Goal: Task Accomplishment & Management: Use online tool/utility

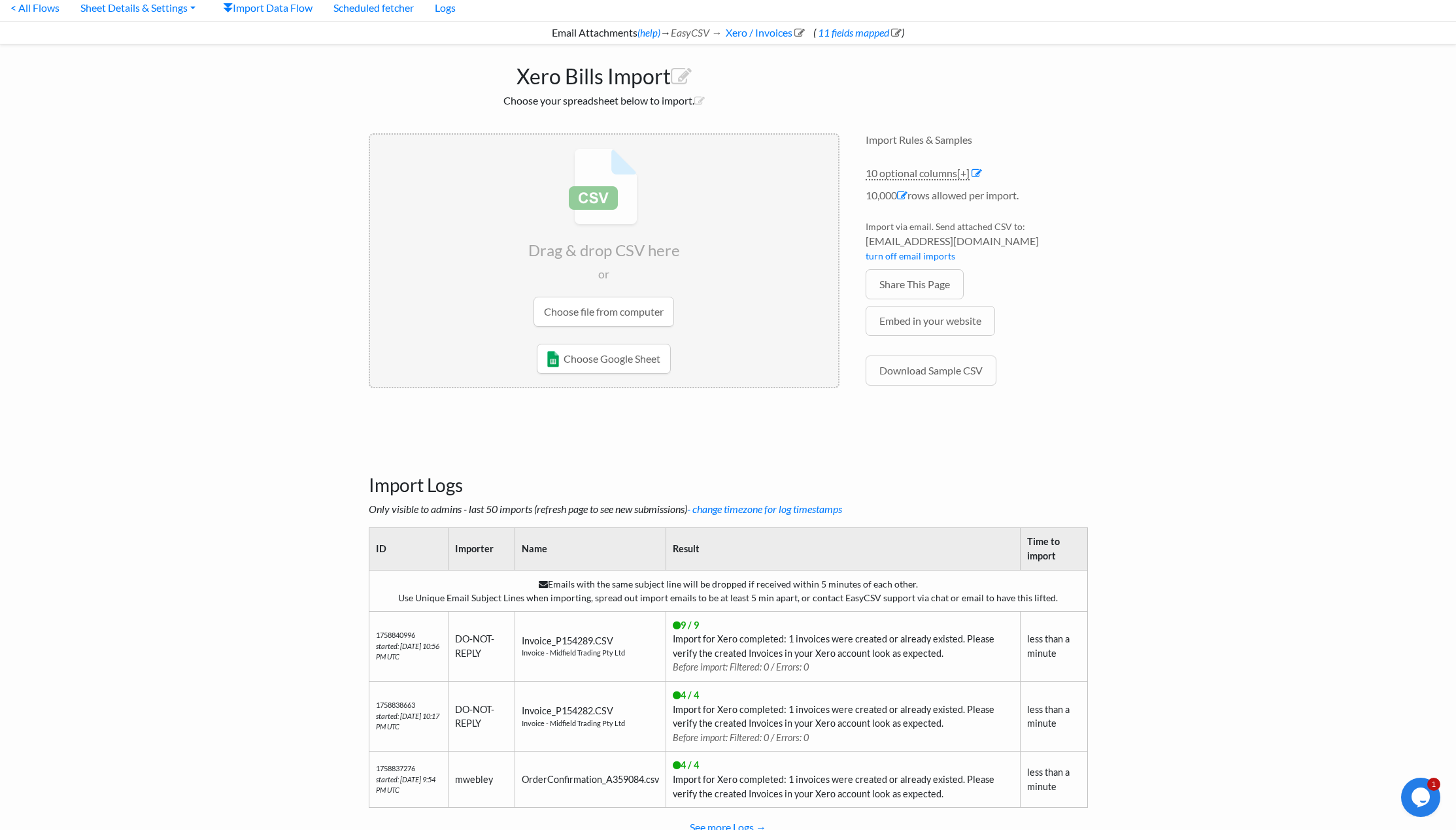
scroll to position [93, 0]
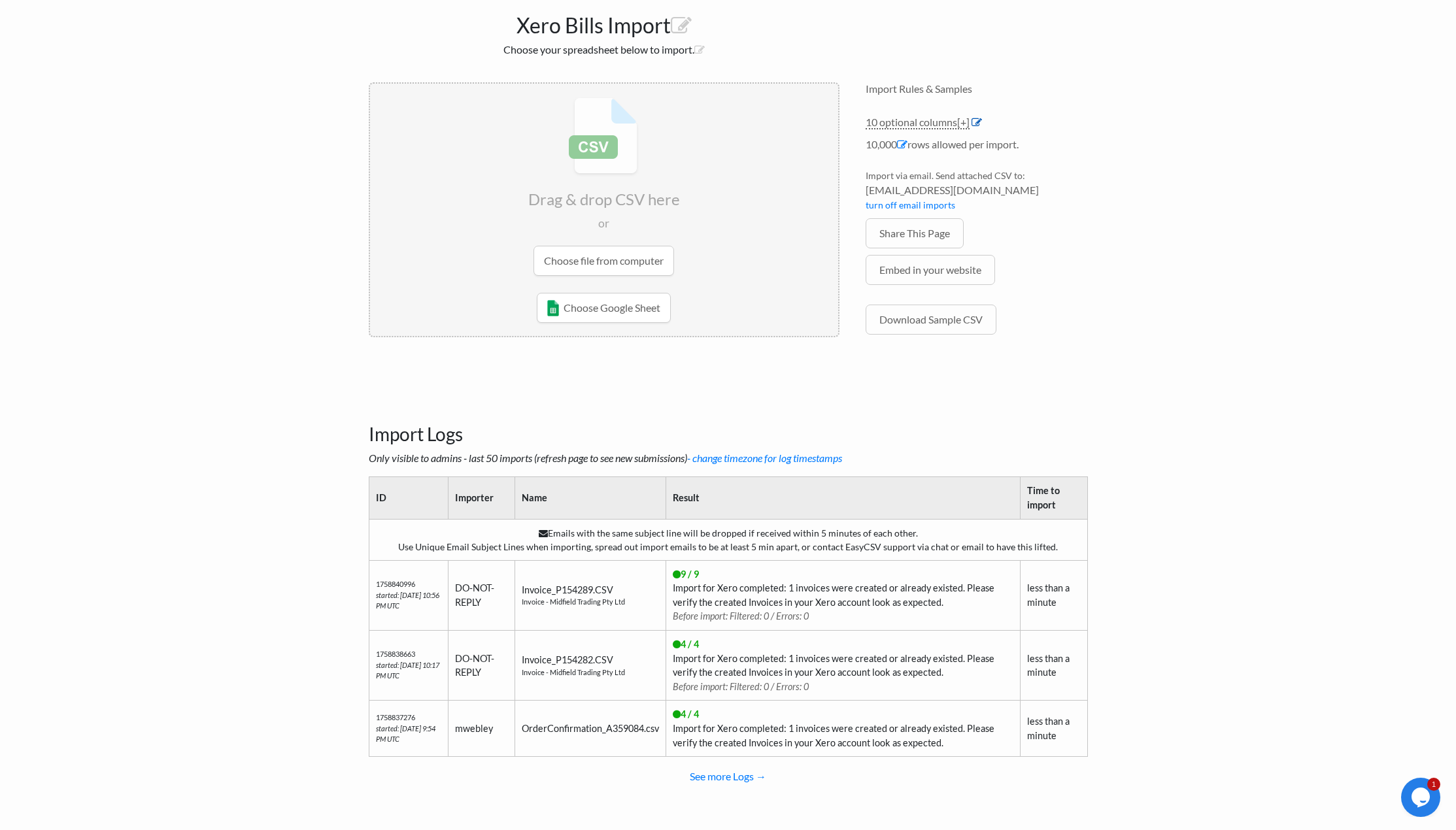
click at [977, 119] on icon at bounding box center [976, 122] width 10 height 10
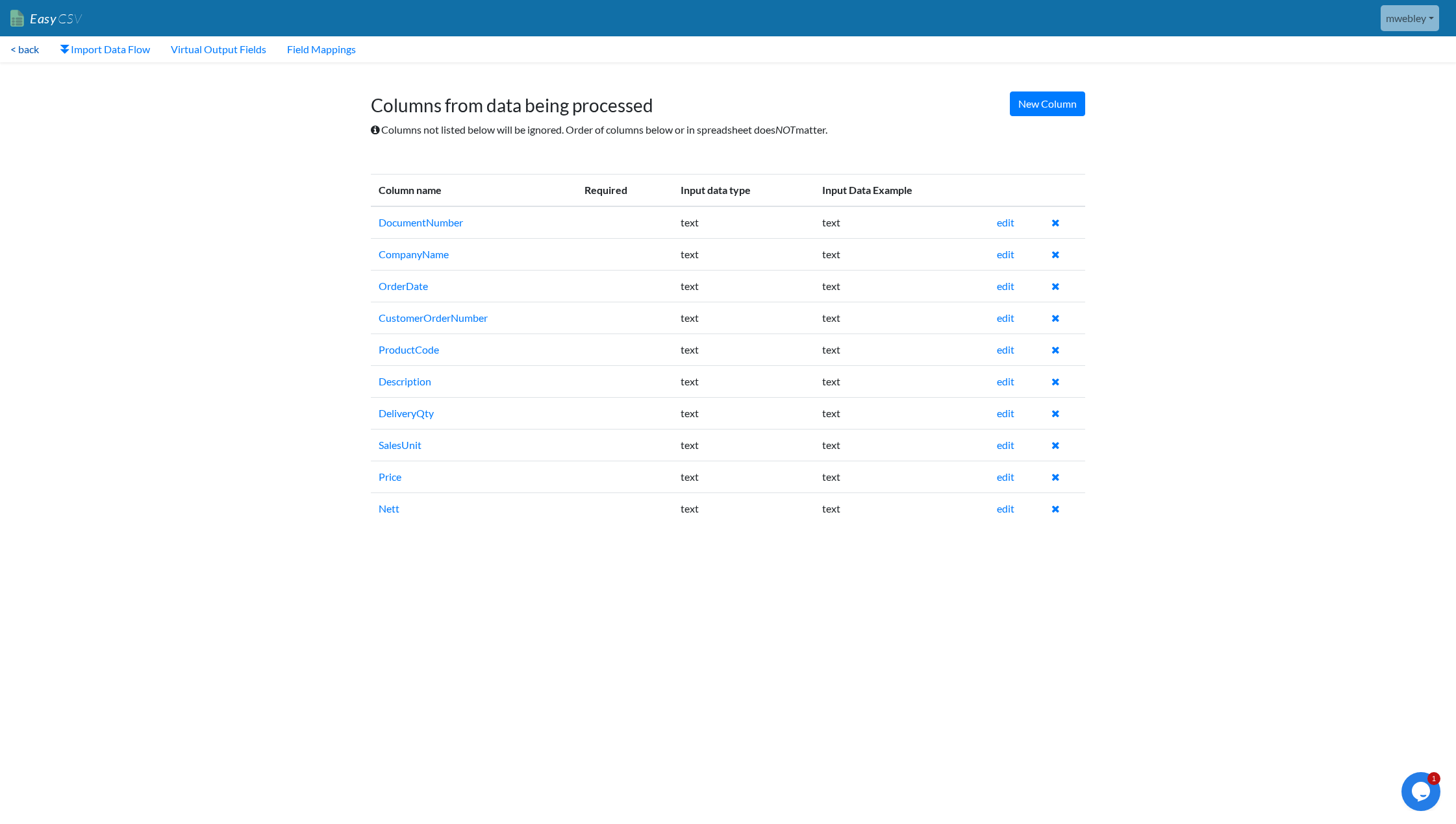
click at [31, 49] on link "< back" at bounding box center [24, 49] width 49 height 26
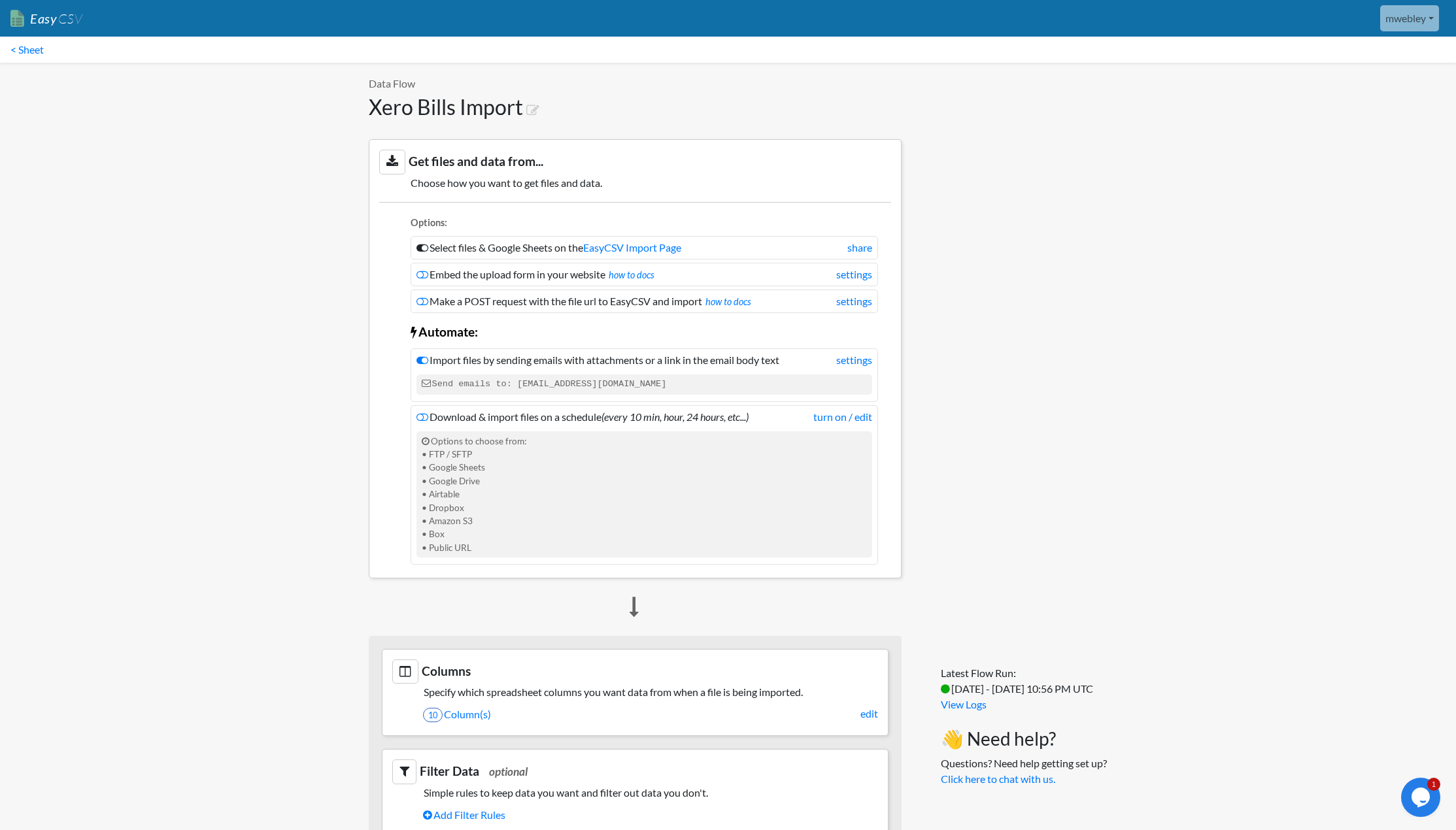
click at [32, 49] on link "< Sheet" at bounding box center [27, 49] width 55 height 26
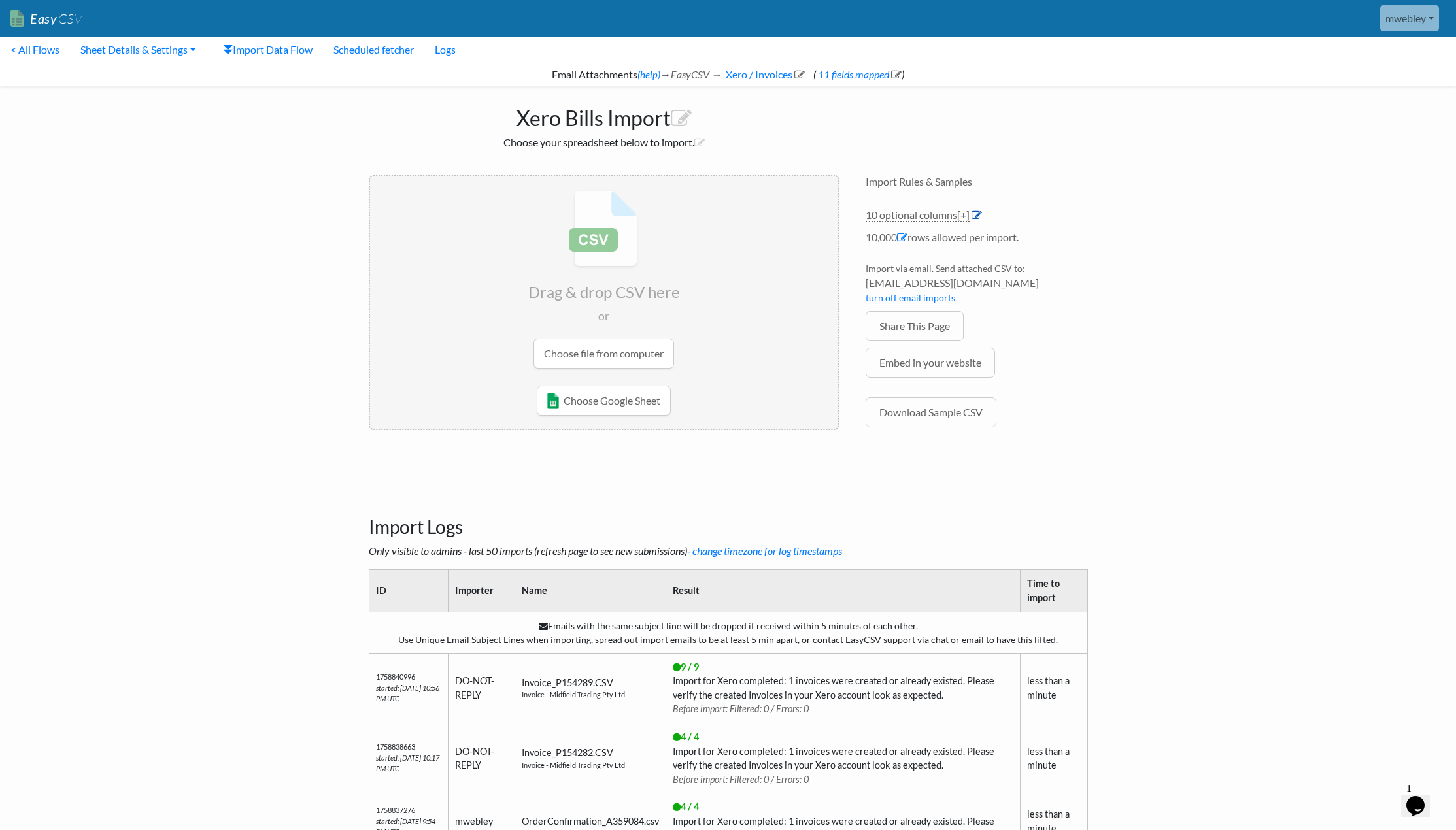
click at [982, 213] on icon at bounding box center [976, 215] width 10 height 10
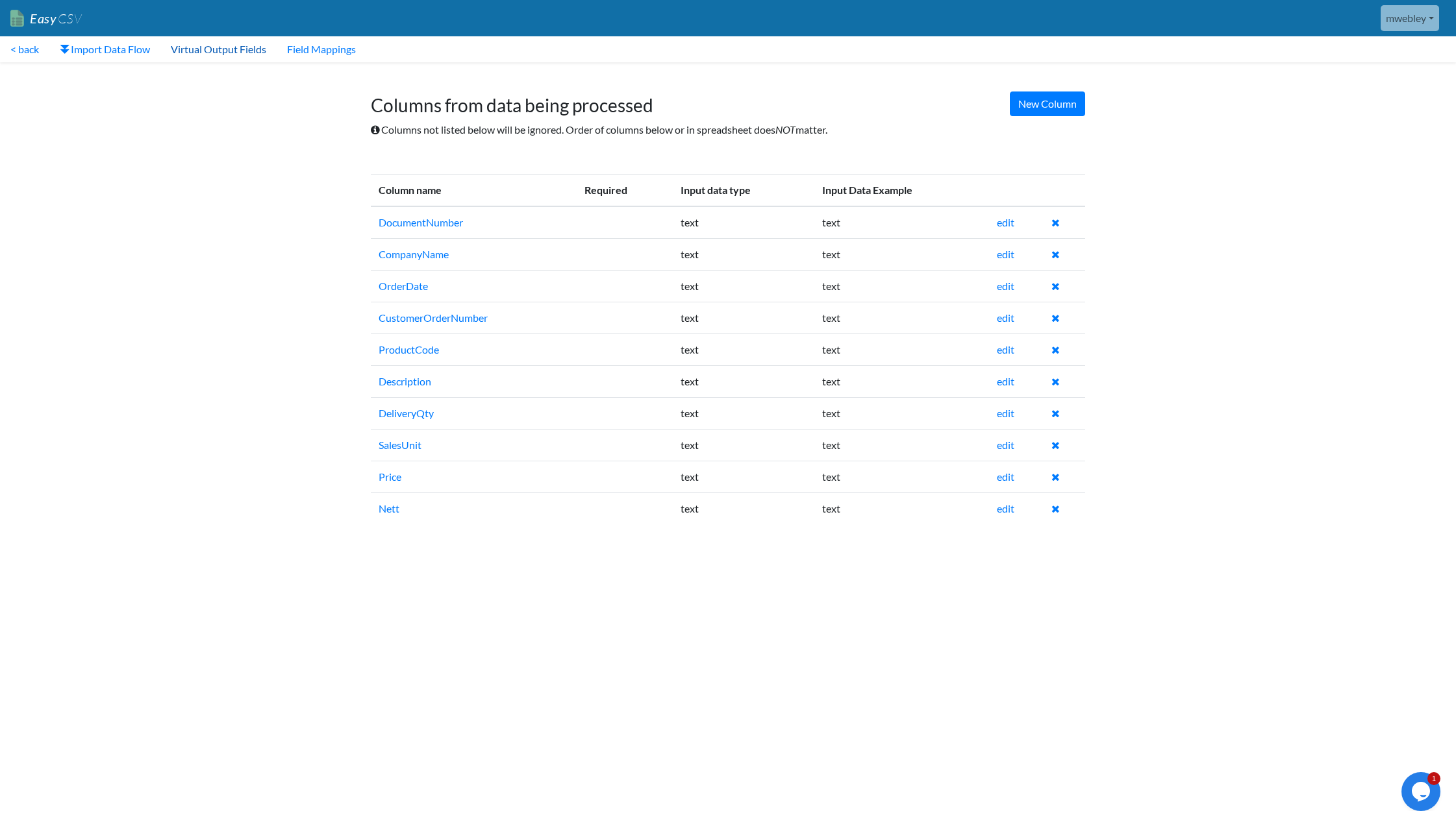
click at [219, 47] on link "Virtual Output Fields" at bounding box center [218, 49] width 116 height 26
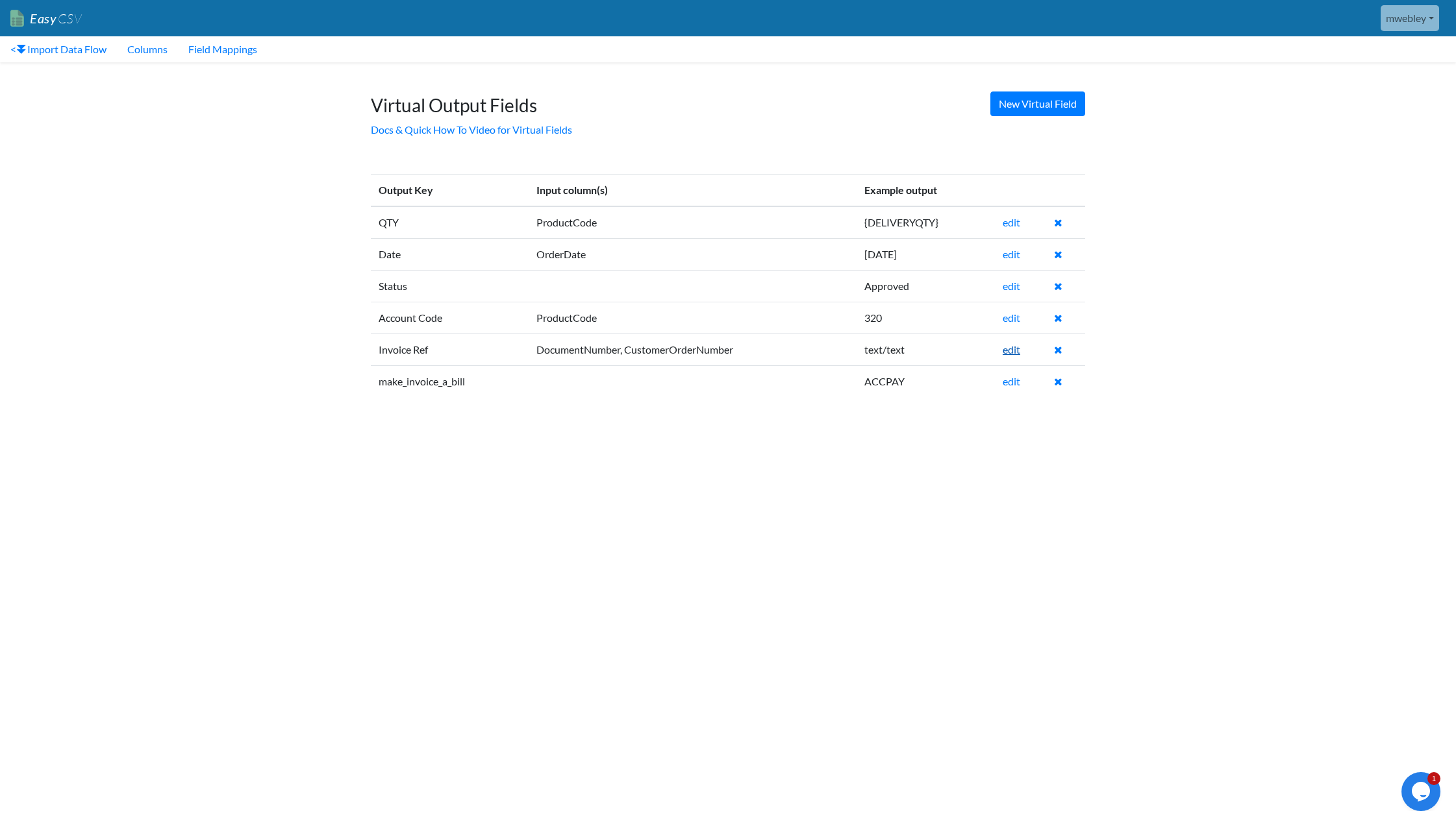
click at [1010, 349] on link "edit" at bounding box center [1011, 350] width 17 height 13
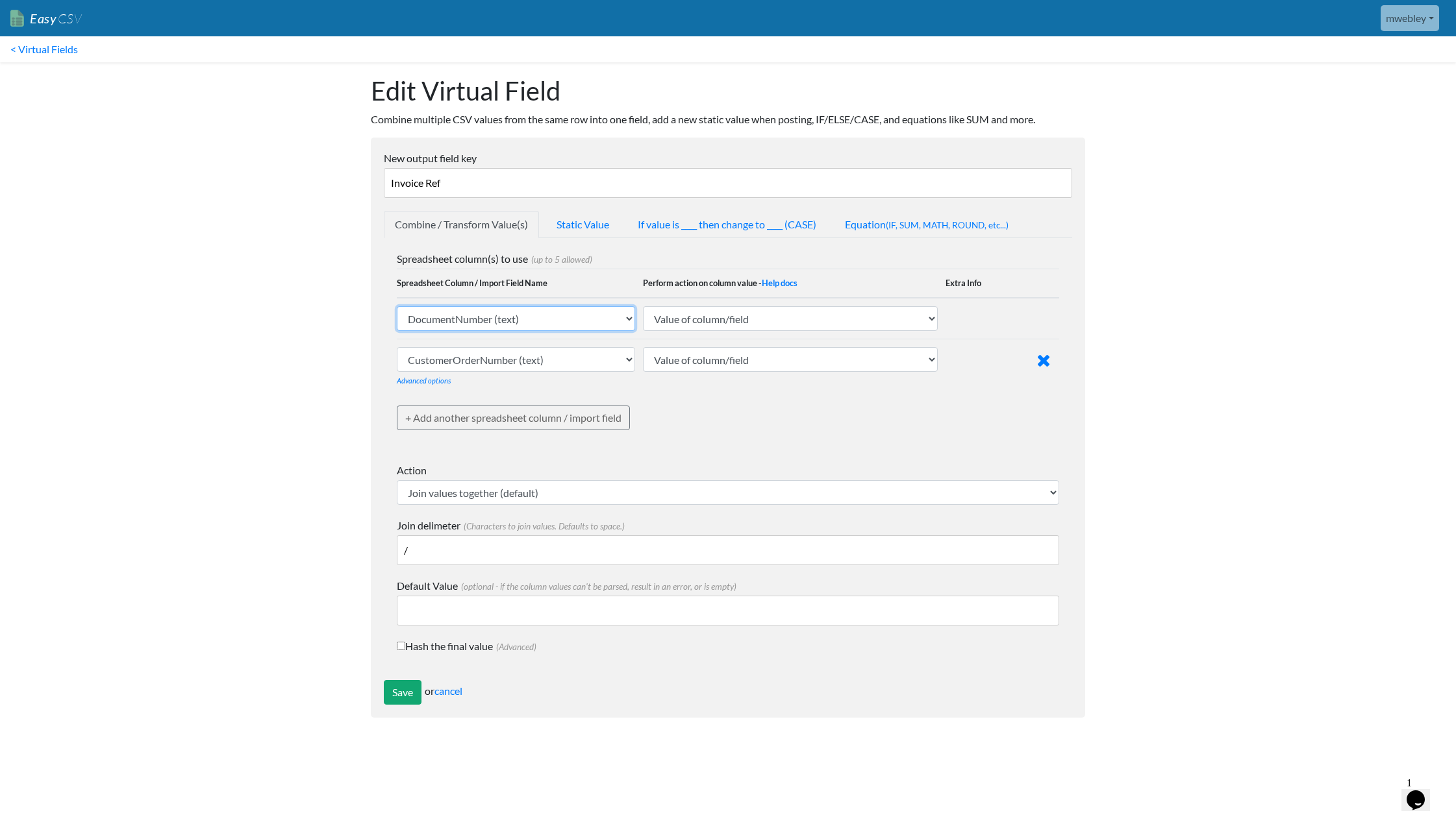
click at [629, 315] on select "DocumentNumber (text) CompanyName (text) OrderDate (text) CustomerOrderNumber (…" at bounding box center [516, 318] width 238 height 24
click at [454, 693] on link "cancel" at bounding box center [449, 691] width 28 height 13
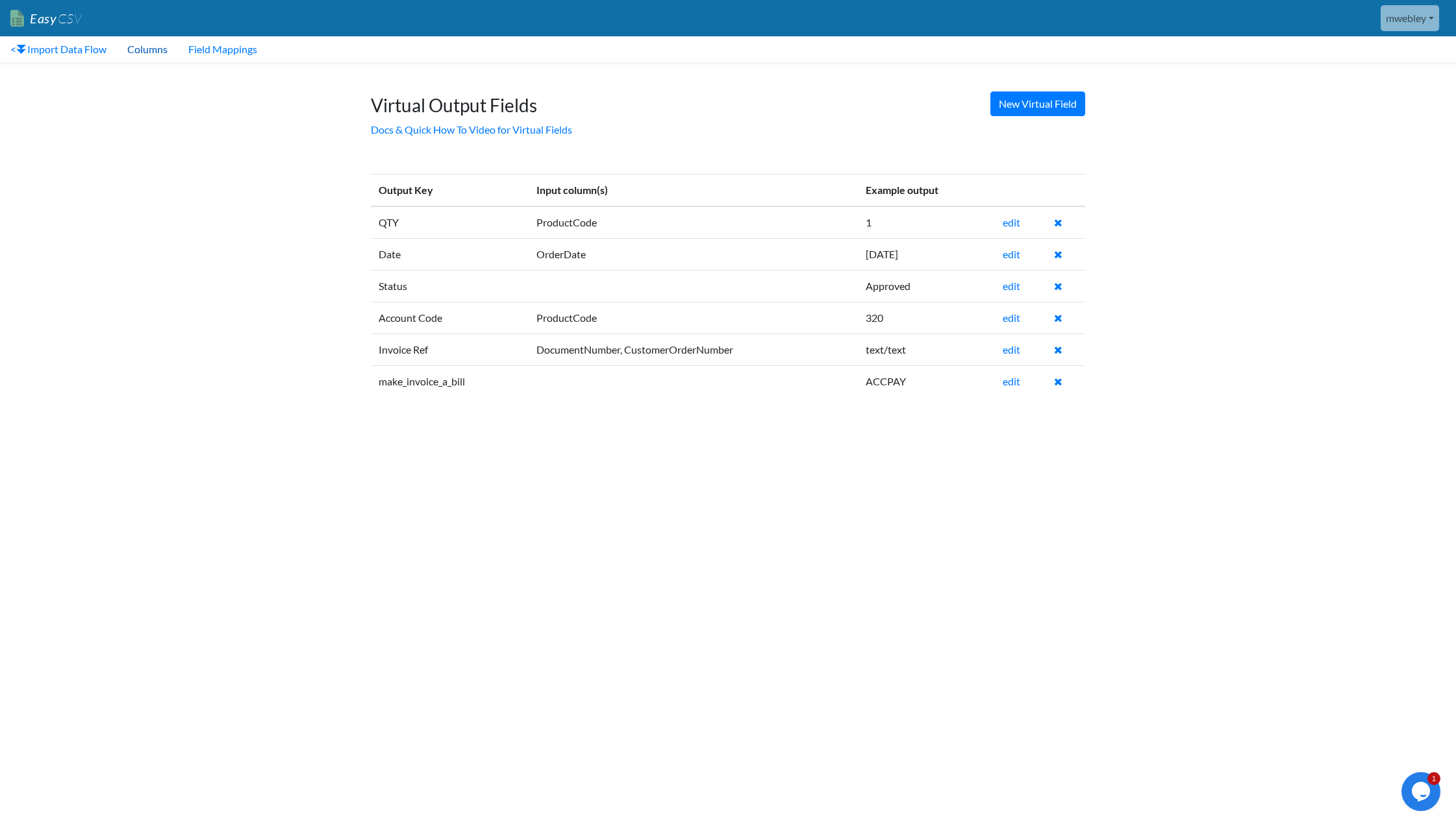
click at [144, 49] on link "Columns" at bounding box center [147, 49] width 61 height 26
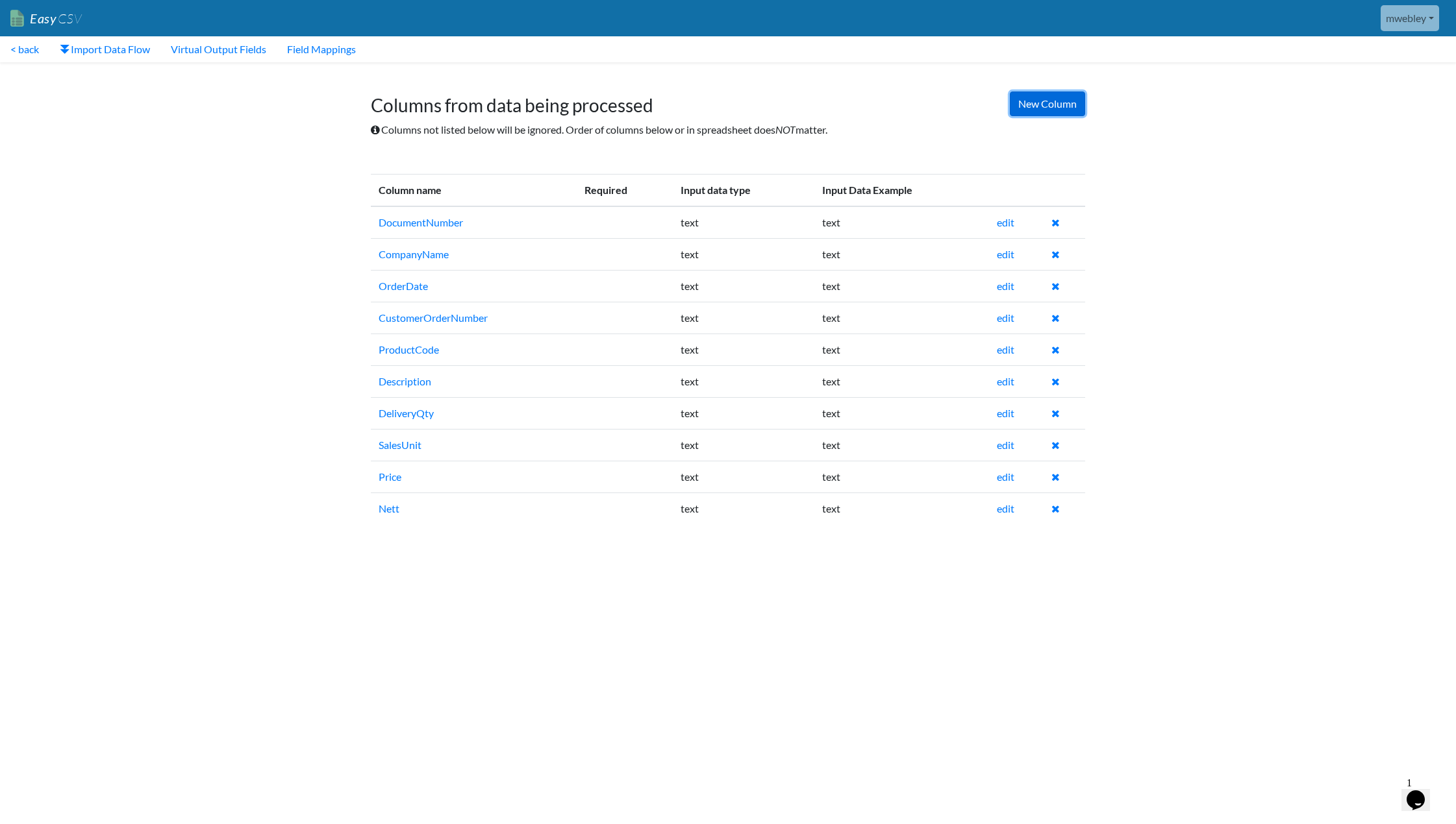
click at [1036, 106] on link "New Column" at bounding box center [1047, 103] width 75 height 24
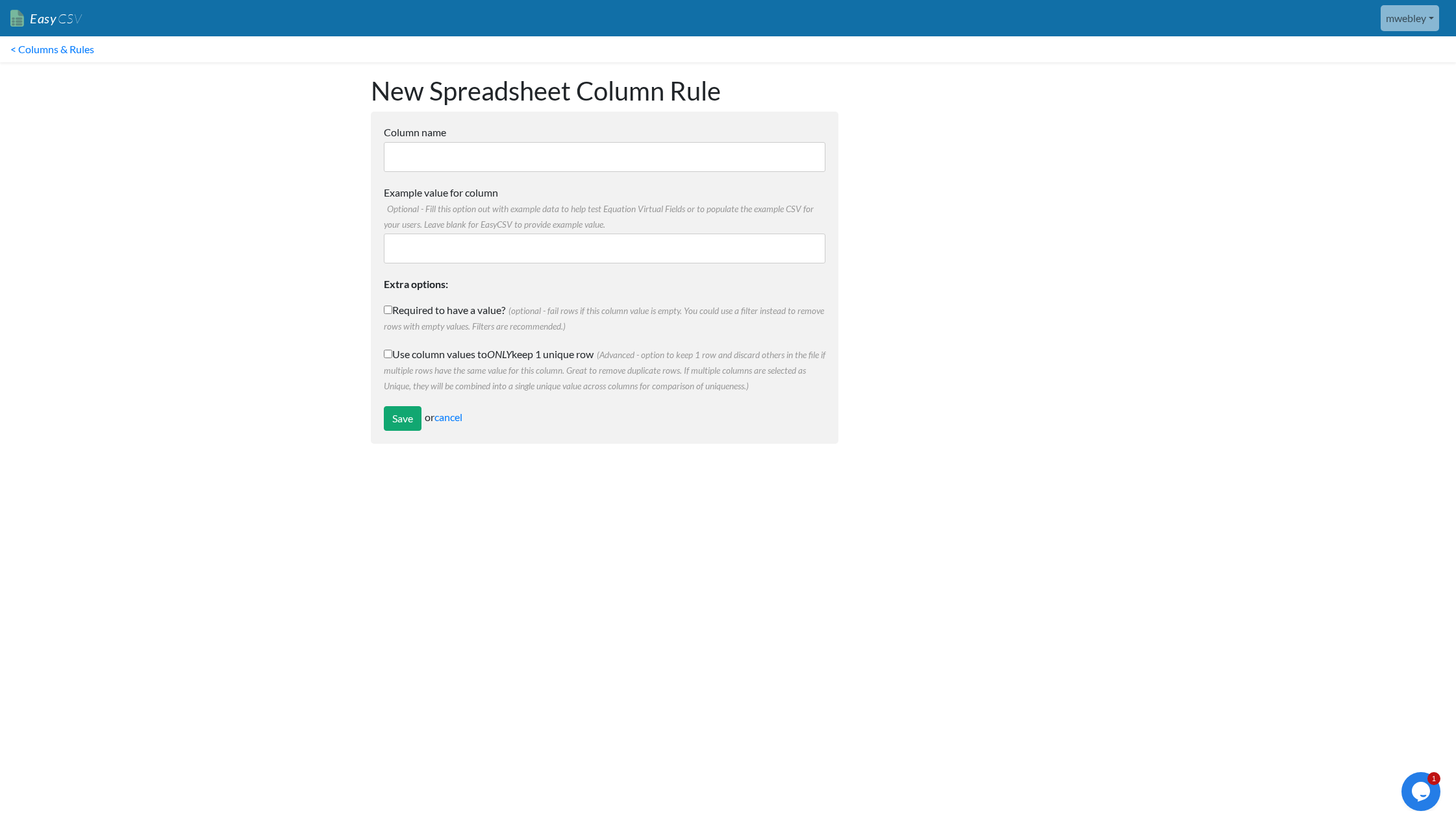
click at [615, 143] on input "Column name" at bounding box center [604, 157] width 442 height 30
click at [431, 153] on input "Column name" at bounding box center [604, 157] width 442 height 30
paste input "ReferenceNumber"
type input "ReferenceNumber"
click at [404, 420] on input "Save" at bounding box center [402, 418] width 38 height 24
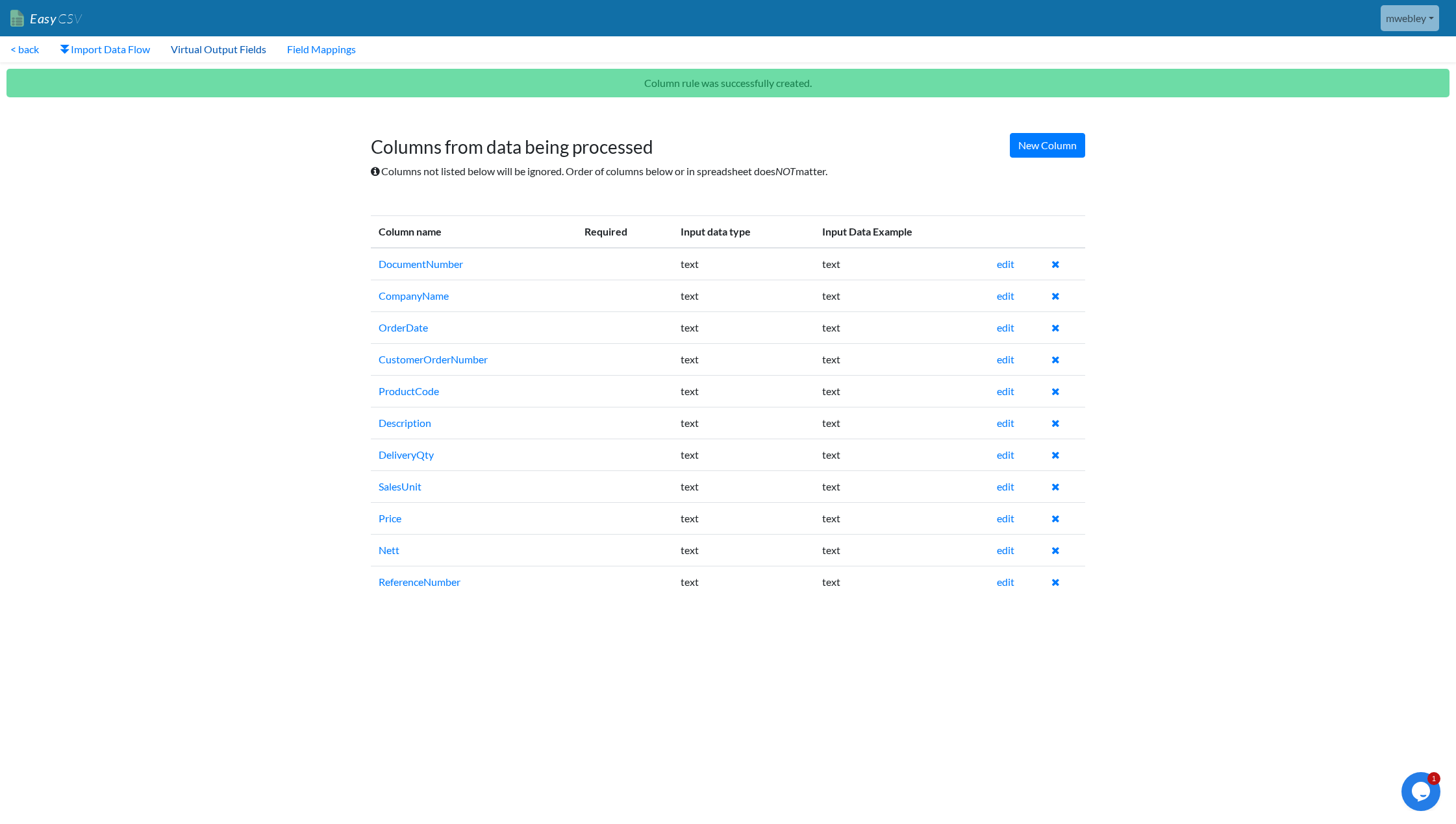
click at [242, 51] on link "Virtual Output Fields" at bounding box center [218, 49] width 116 height 26
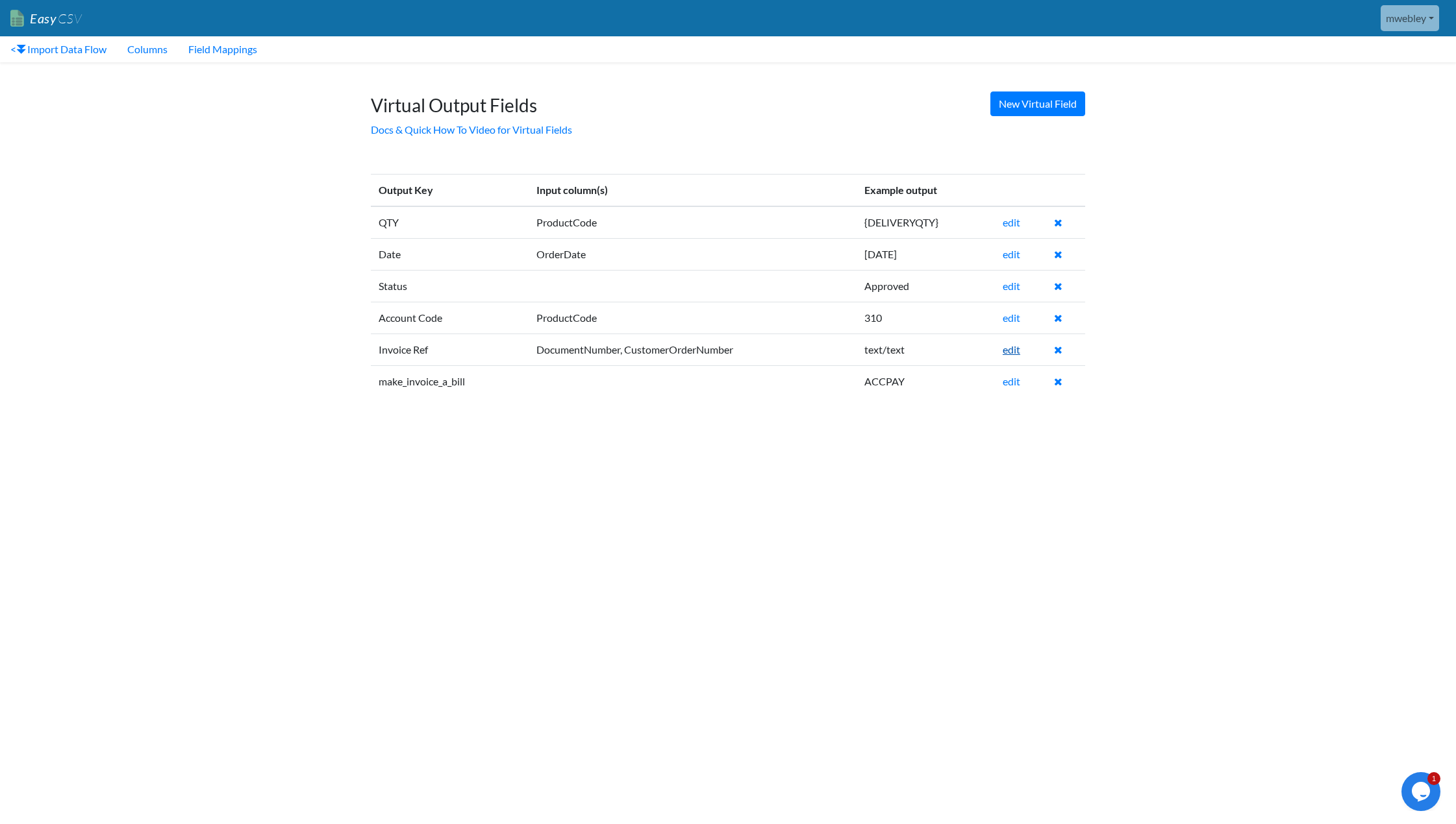
click at [1020, 351] on link "edit" at bounding box center [1011, 350] width 17 height 13
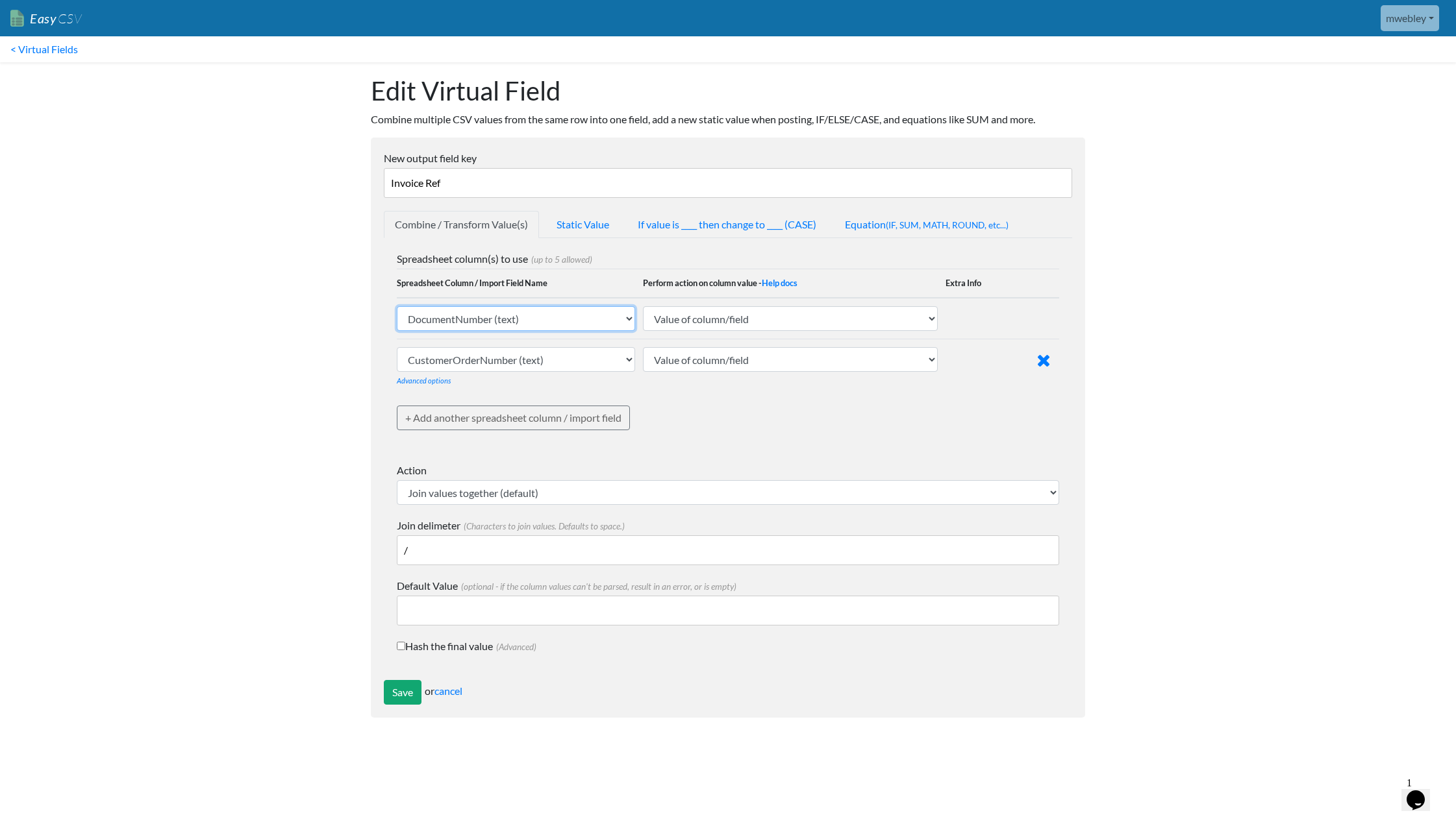
click at [628, 321] on select "DocumentNumber (text) CompanyName (text) OrderDate (text) CustomerOrderNumber (…" at bounding box center [516, 318] width 238 height 24
select select "761017"
click at [397, 307] on select "DocumentNumber (text) CompanyName (text) OrderDate (text) CustomerOrderNumber (…" at bounding box center [516, 318] width 238 height 24
click at [410, 691] on input "Save" at bounding box center [402, 692] width 38 height 24
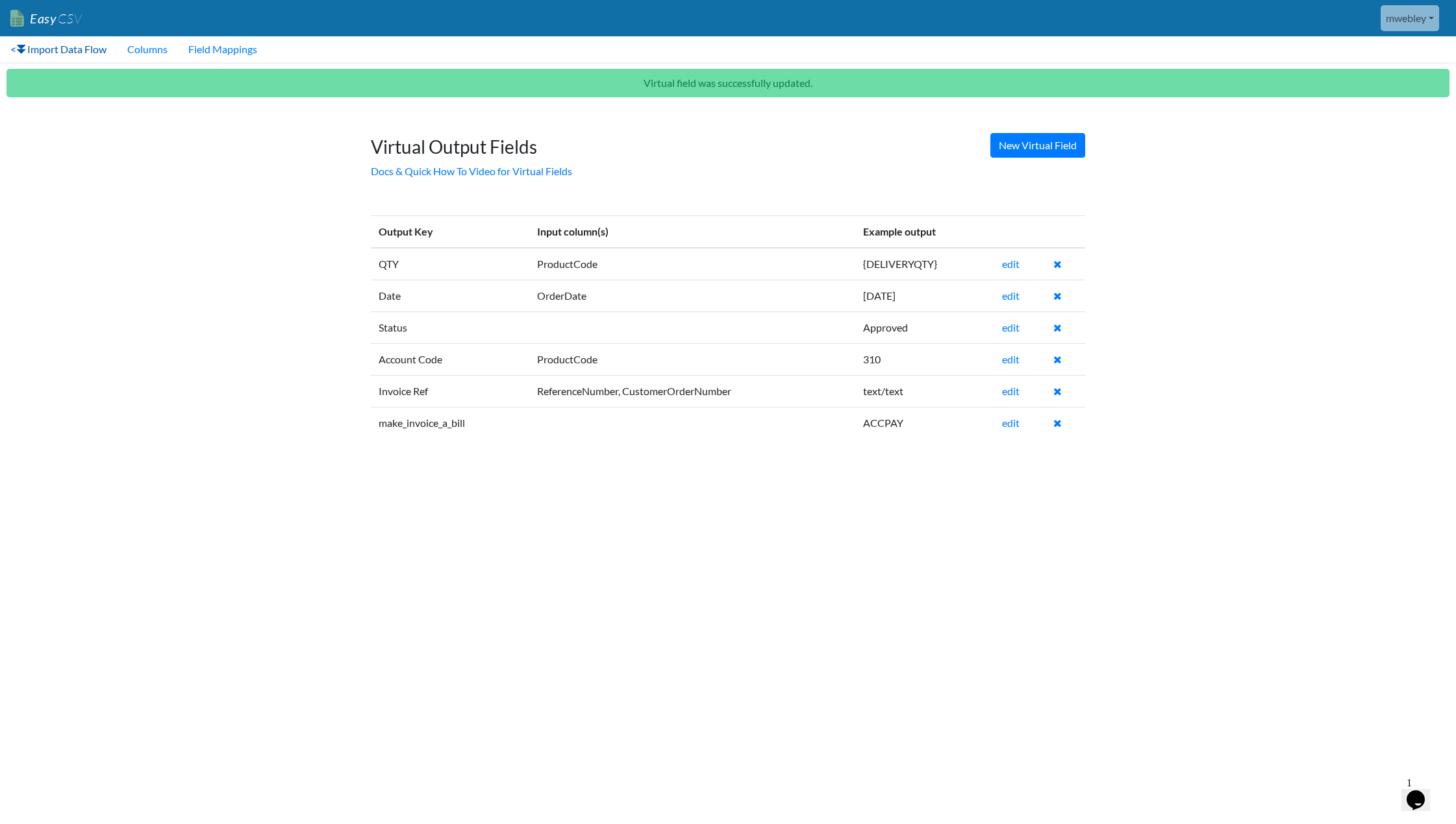
click at [90, 51] on link "< Import Data Flow" at bounding box center [58, 49] width 117 height 26
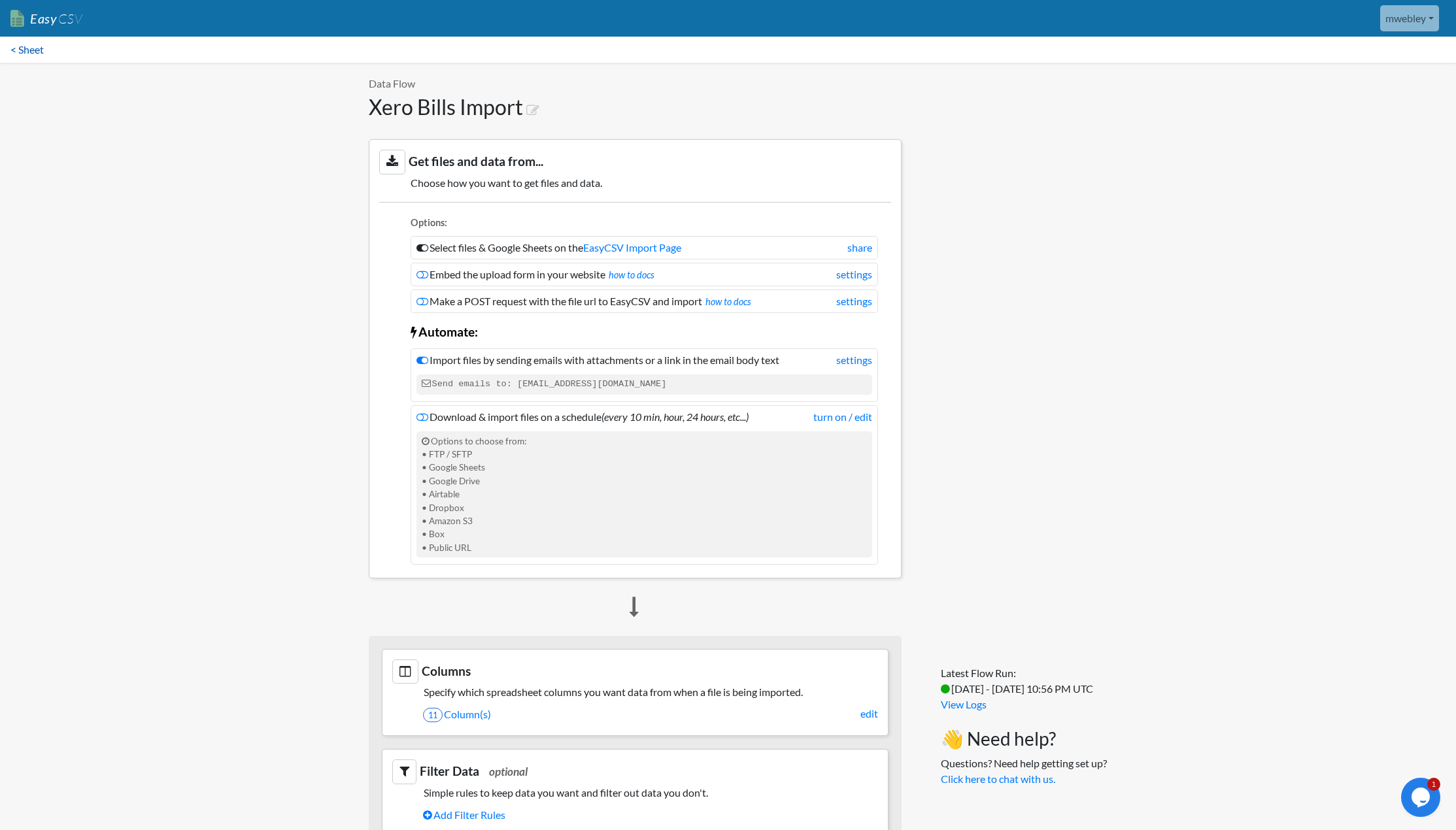
click at [36, 53] on link "< Sheet" at bounding box center [27, 49] width 55 height 26
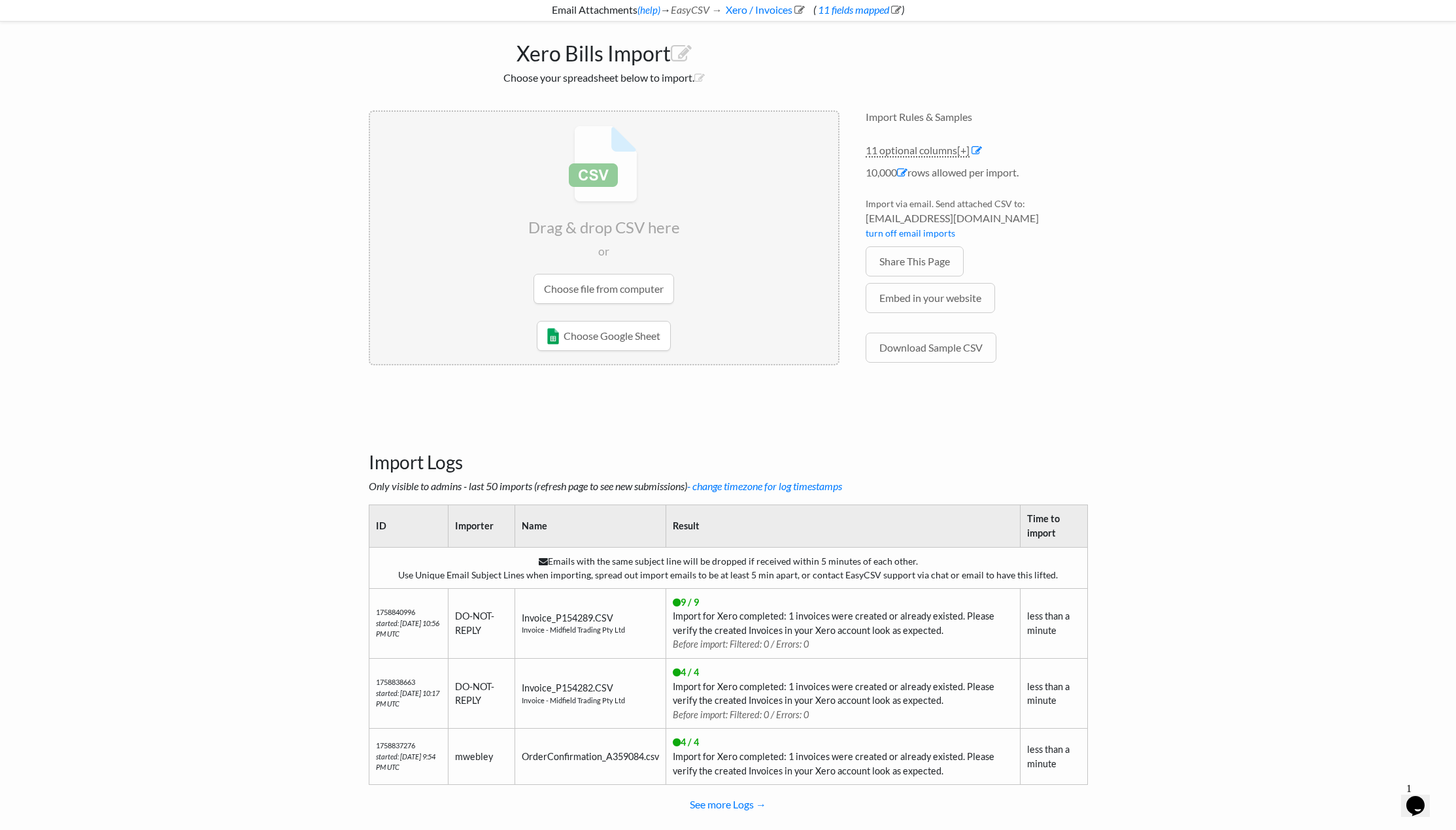
scroll to position [66, 0]
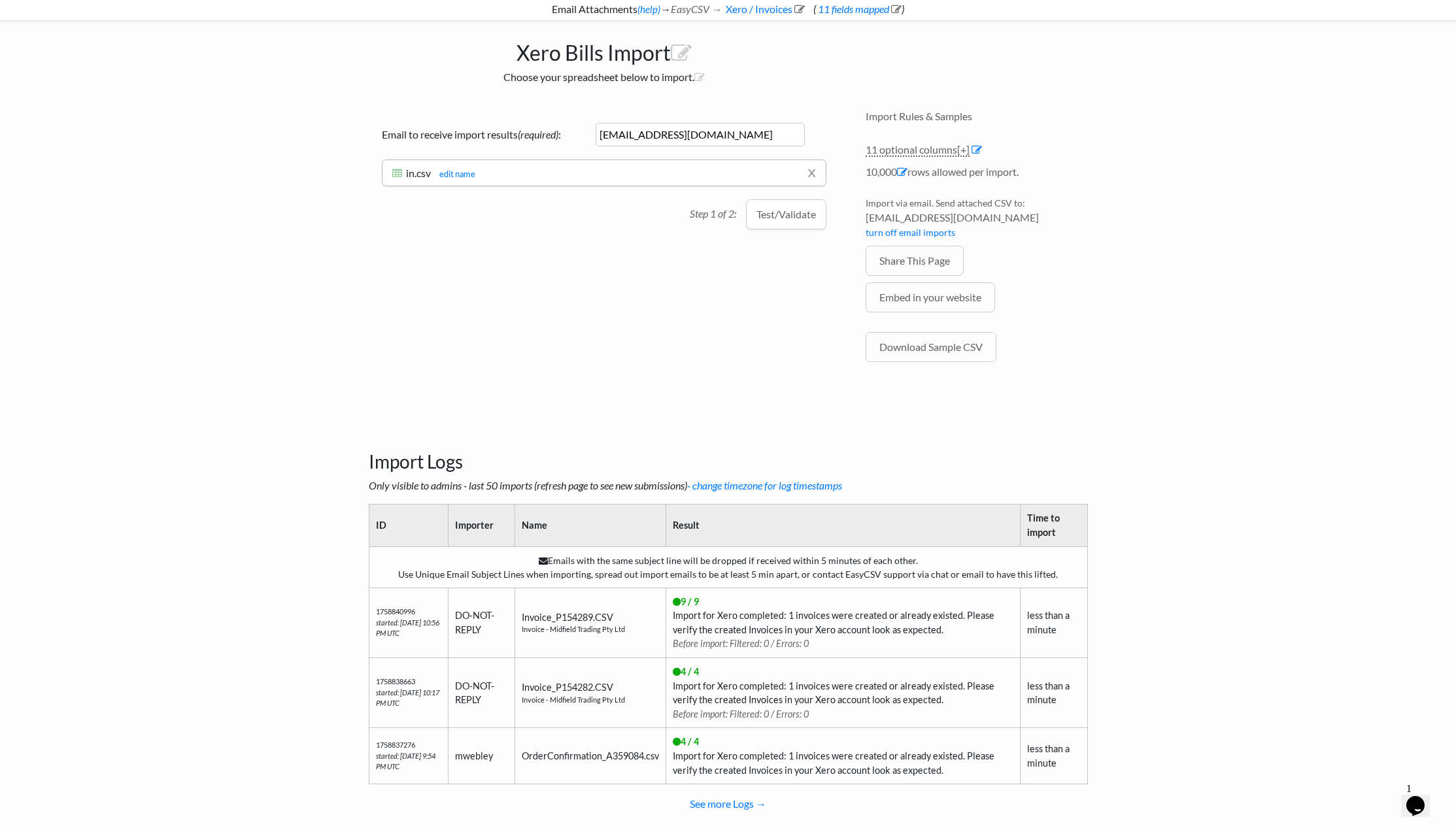
click at [797, 215] on button "Test/Validate" at bounding box center [786, 214] width 81 height 30
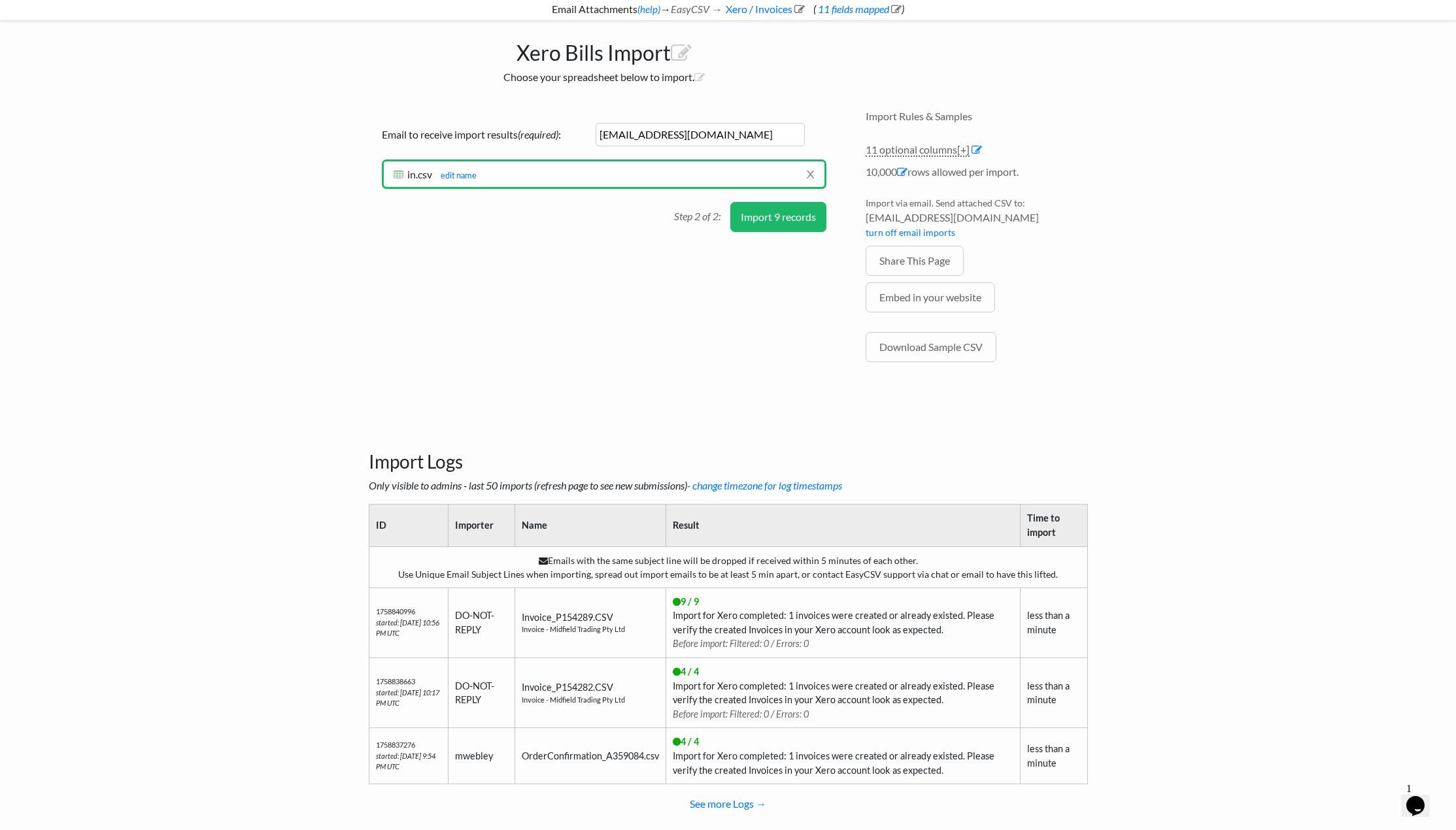
click at [797, 214] on button "Import 9 records" at bounding box center [779, 217] width 96 height 30
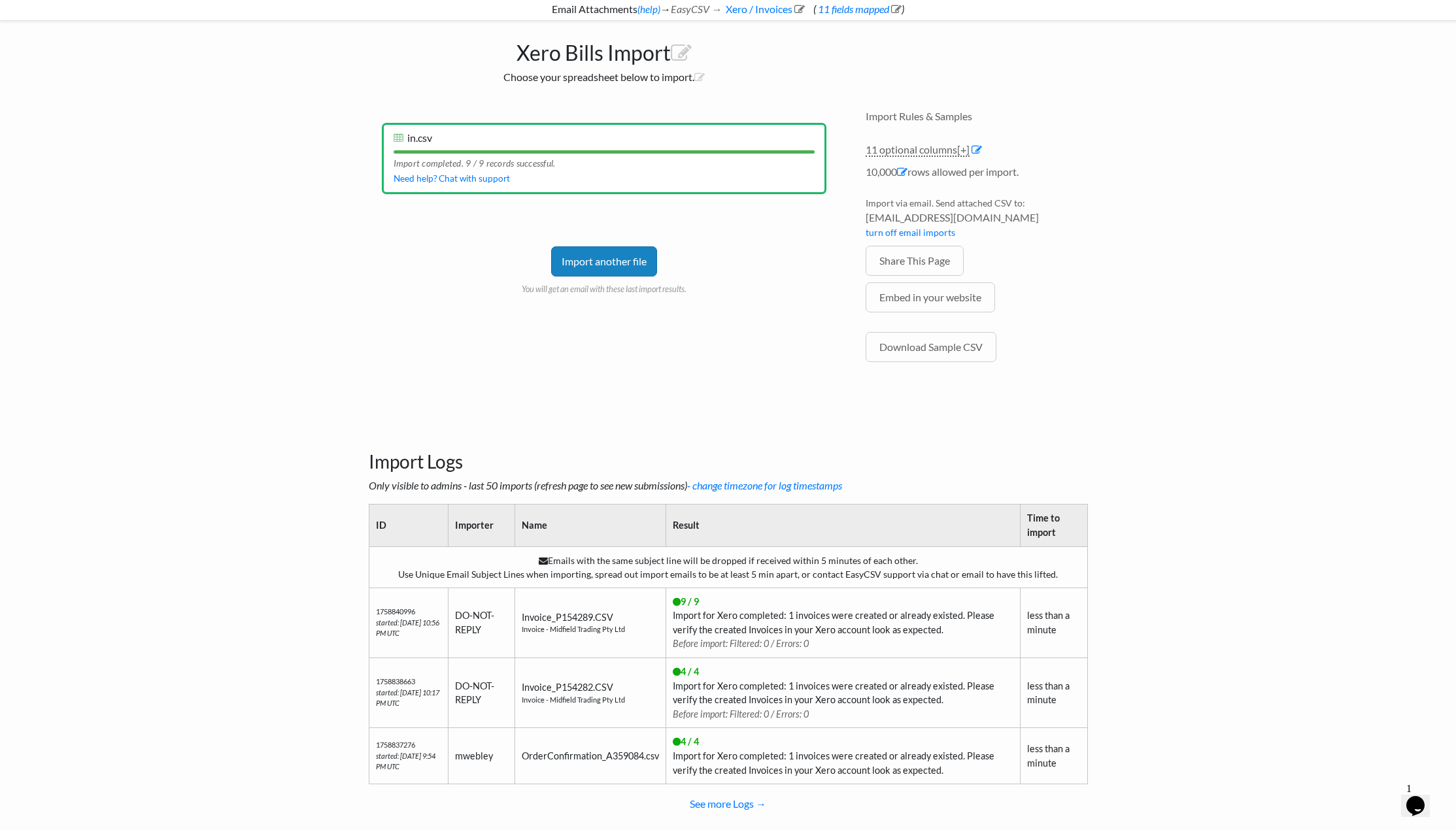
drag, startPoint x: 622, startPoint y: 258, endPoint x: 645, endPoint y: 249, distance: 24.7
click at [622, 258] on link "Import another file" at bounding box center [604, 261] width 106 height 30
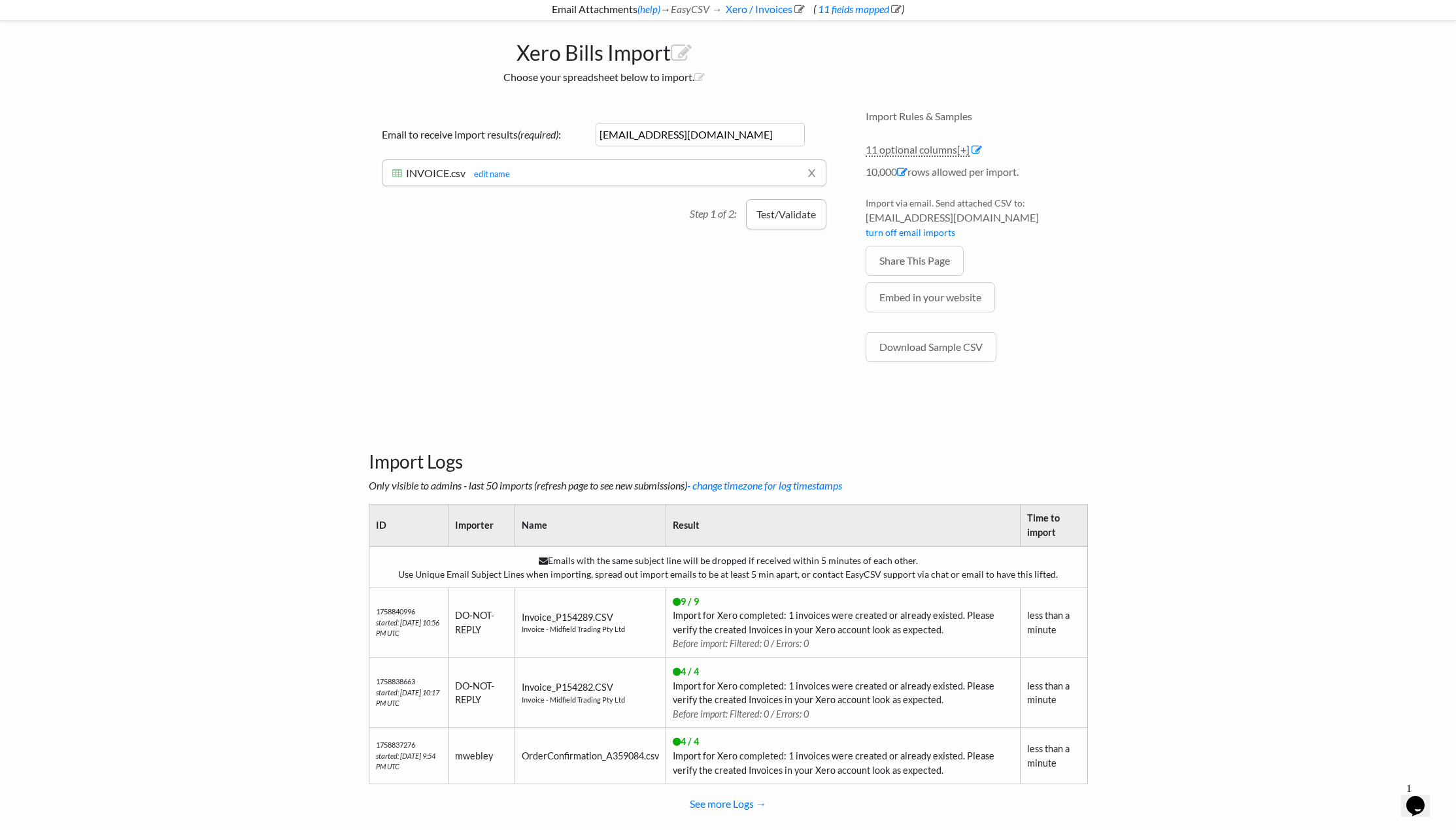
click at [784, 215] on button "Test/Validate" at bounding box center [786, 214] width 81 height 30
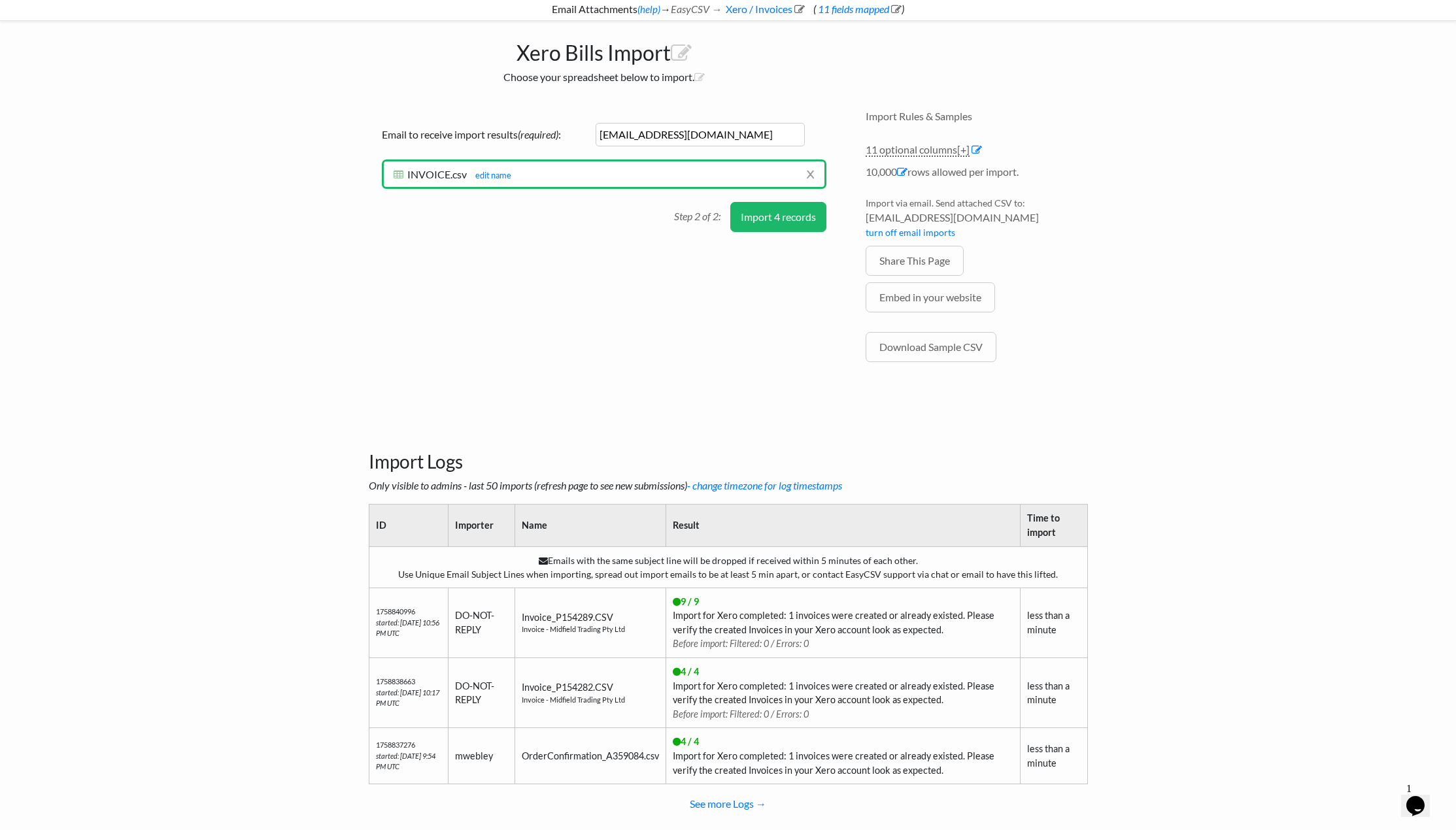
click at [784, 215] on button "Import 4 records" at bounding box center [779, 217] width 96 height 30
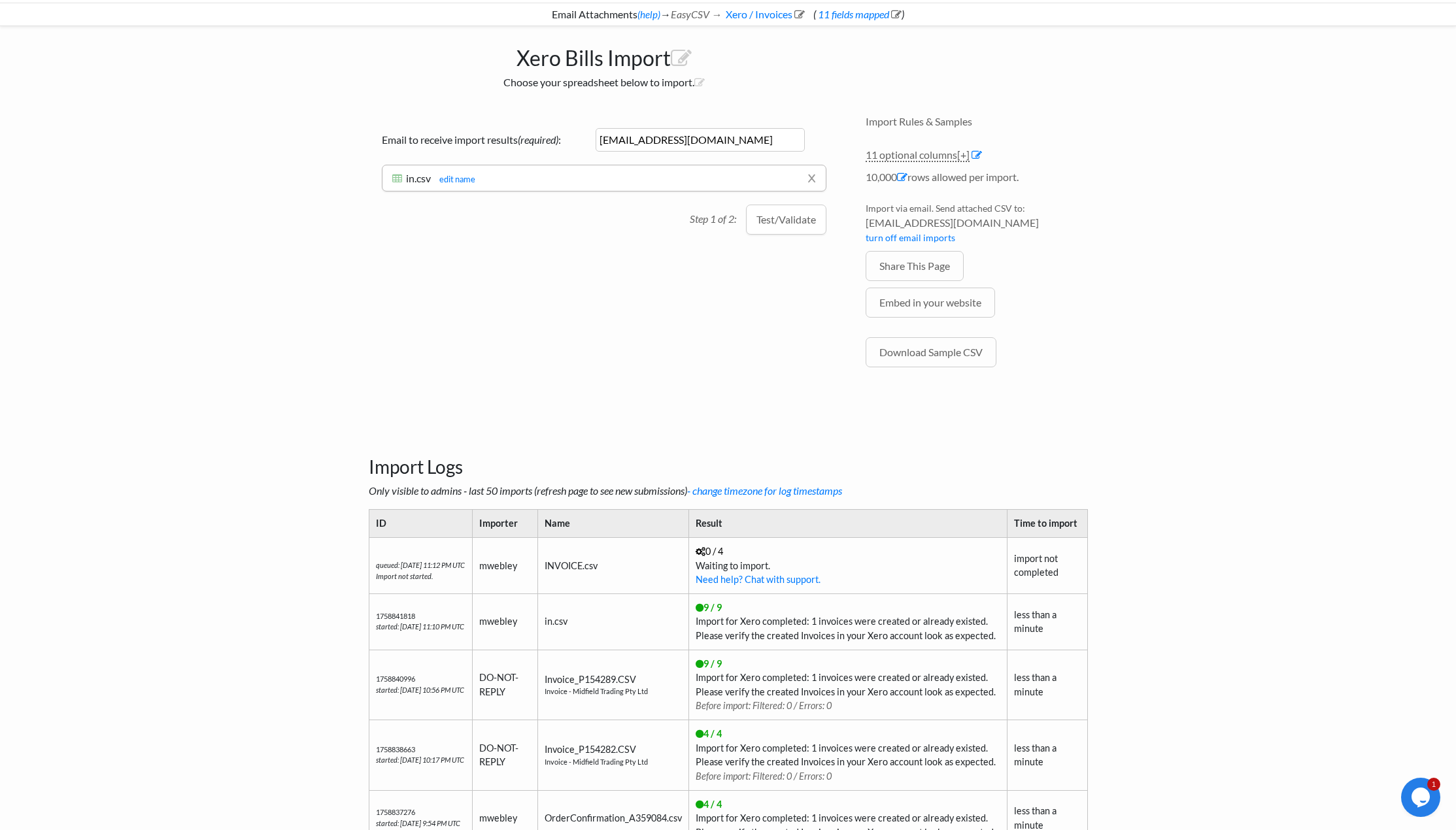
click at [793, 218] on button "Test/Validate" at bounding box center [786, 220] width 81 height 30
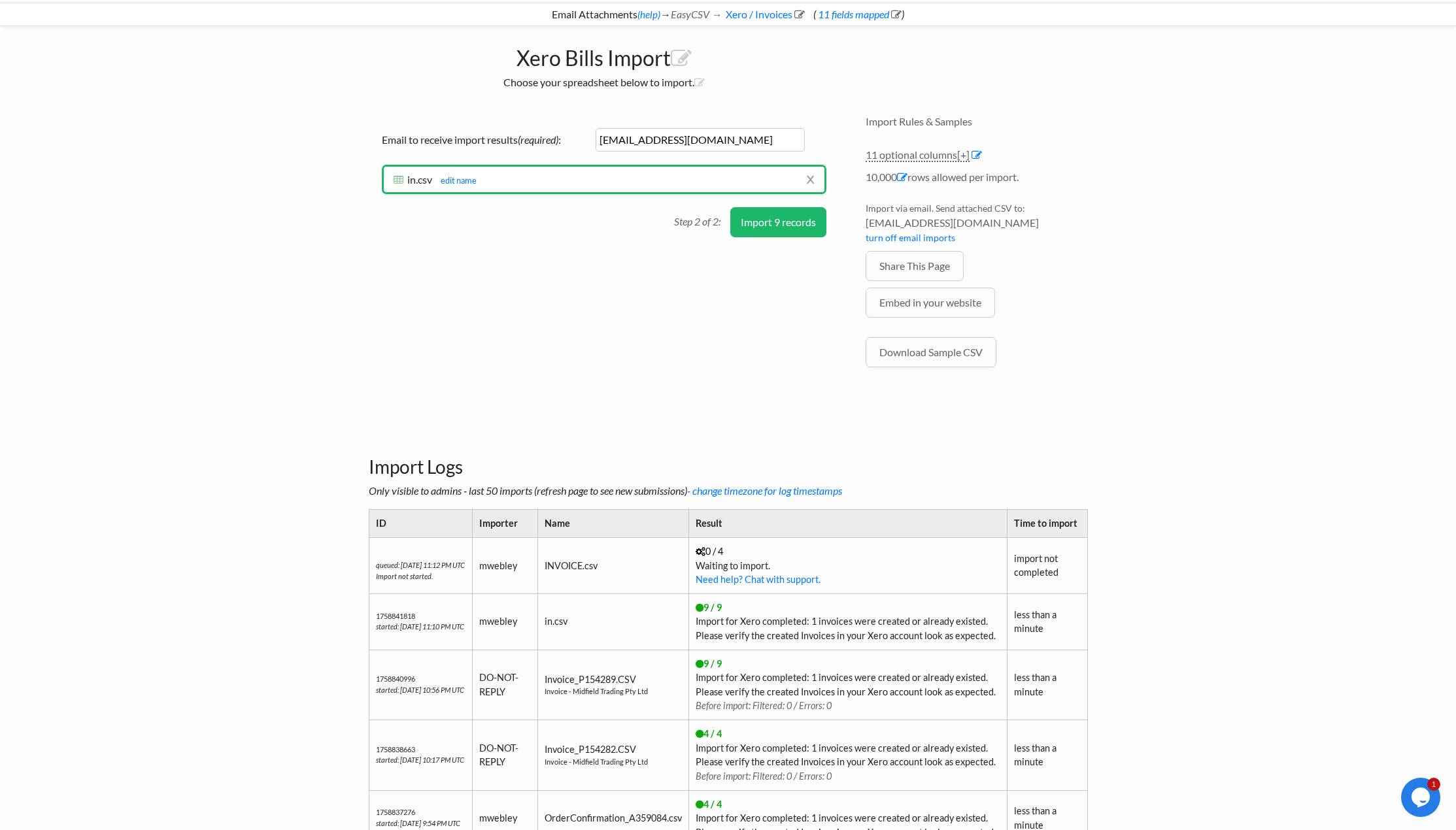
click at [795, 222] on button "Import 9 records" at bounding box center [779, 222] width 96 height 30
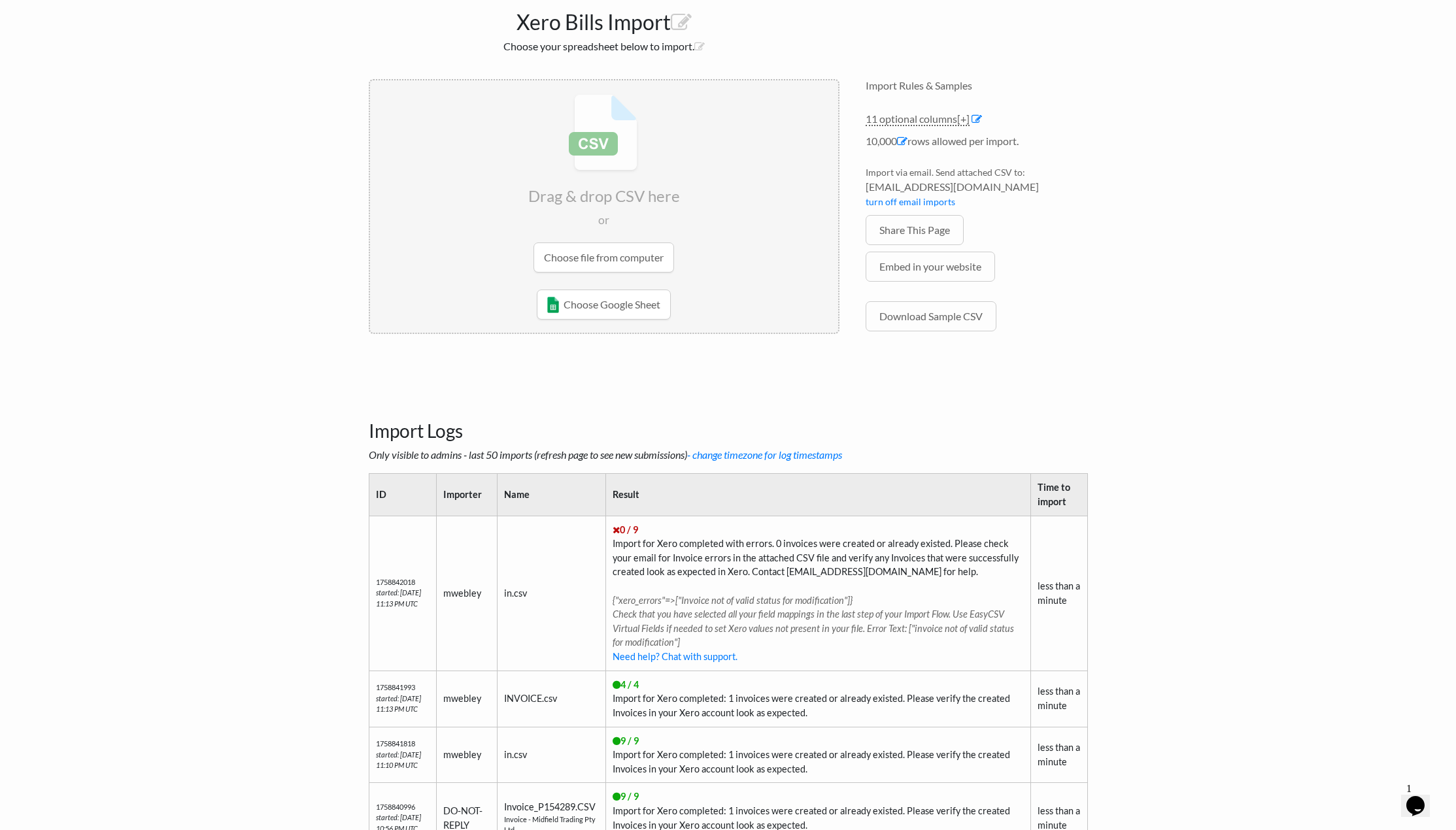
scroll to position [126, 0]
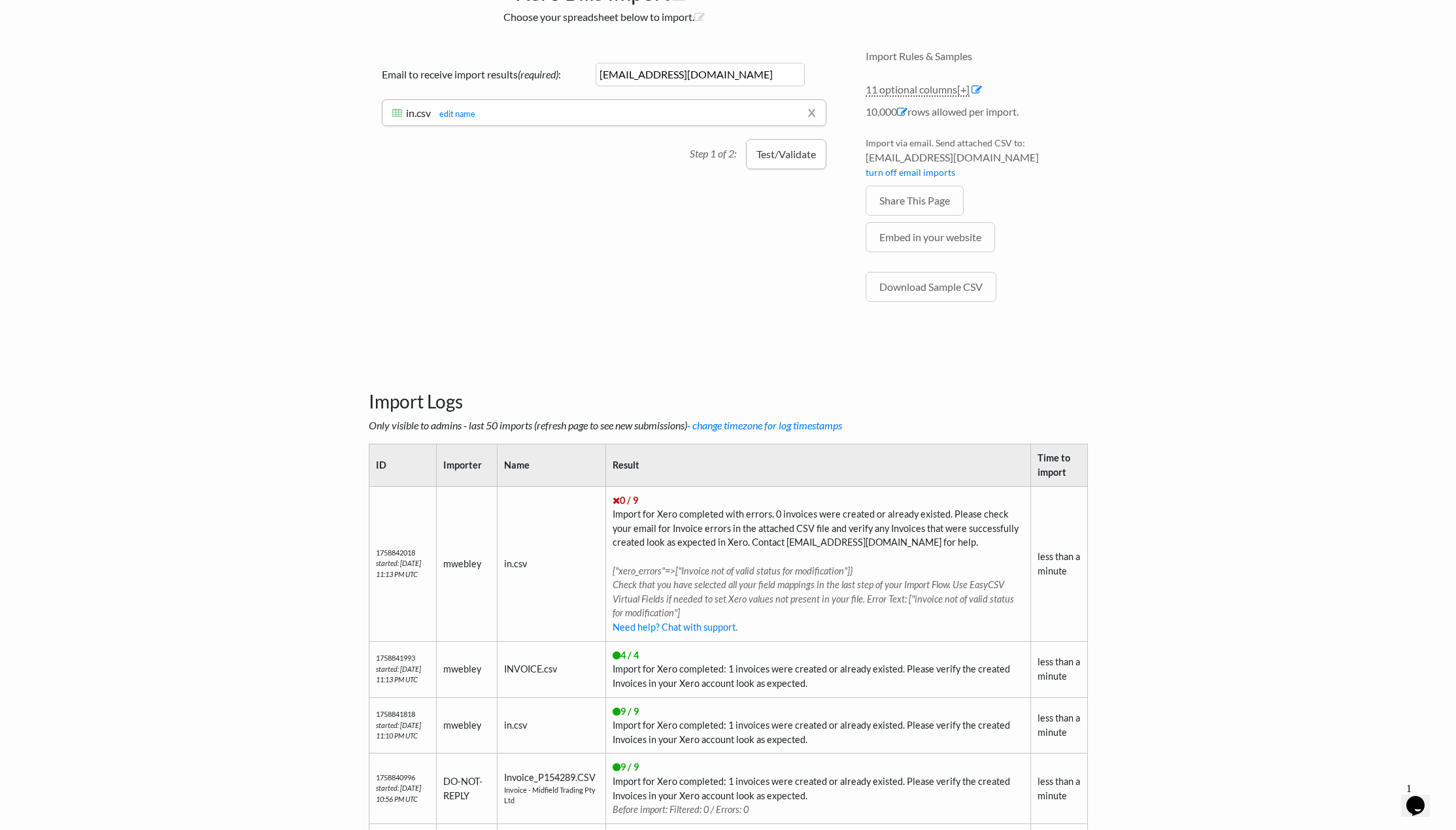
click at [787, 157] on button "Test/Validate" at bounding box center [786, 154] width 81 height 30
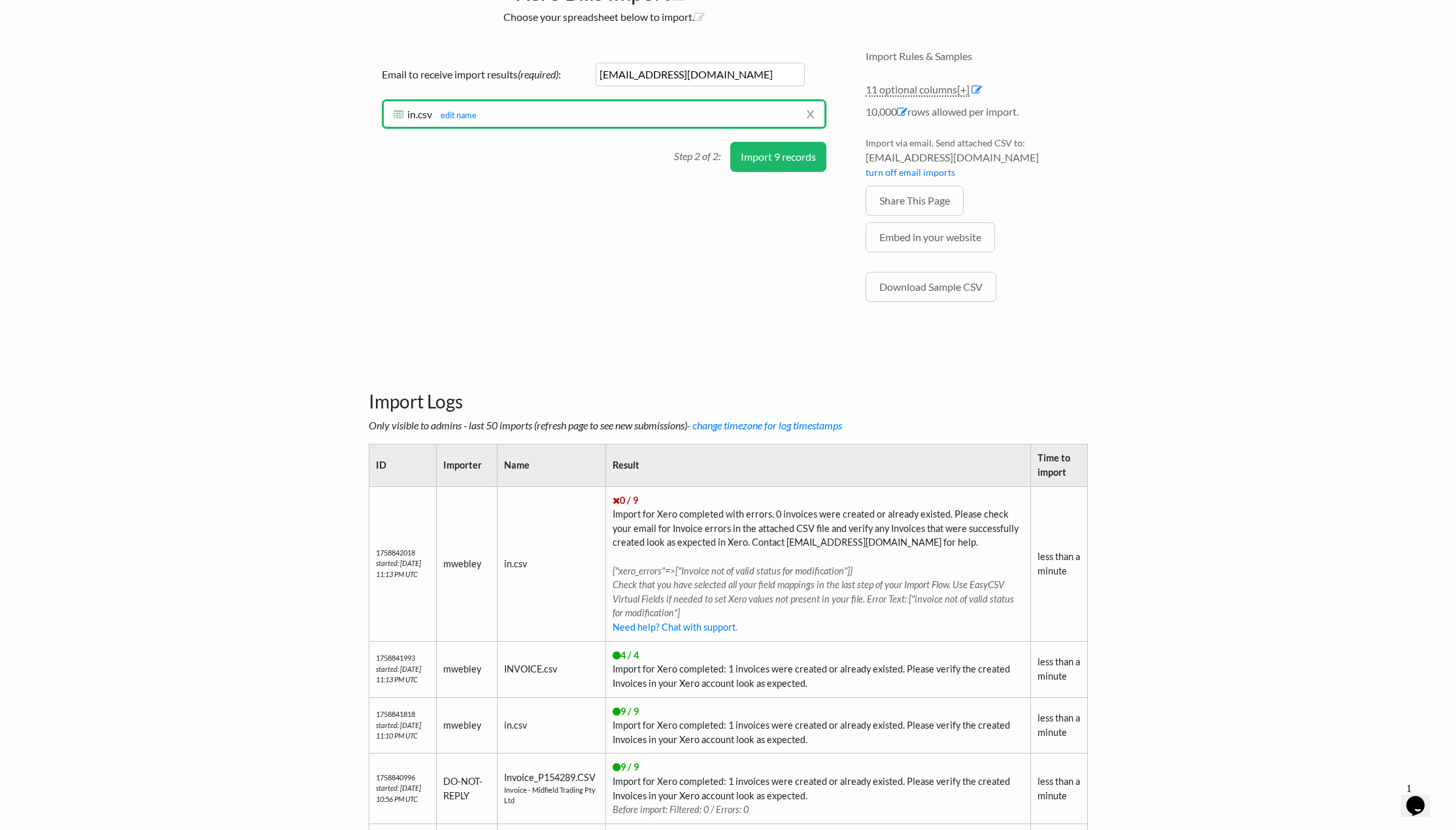
click at [796, 157] on button "Import 9 records" at bounding box center [779, 157] width 96 height 30
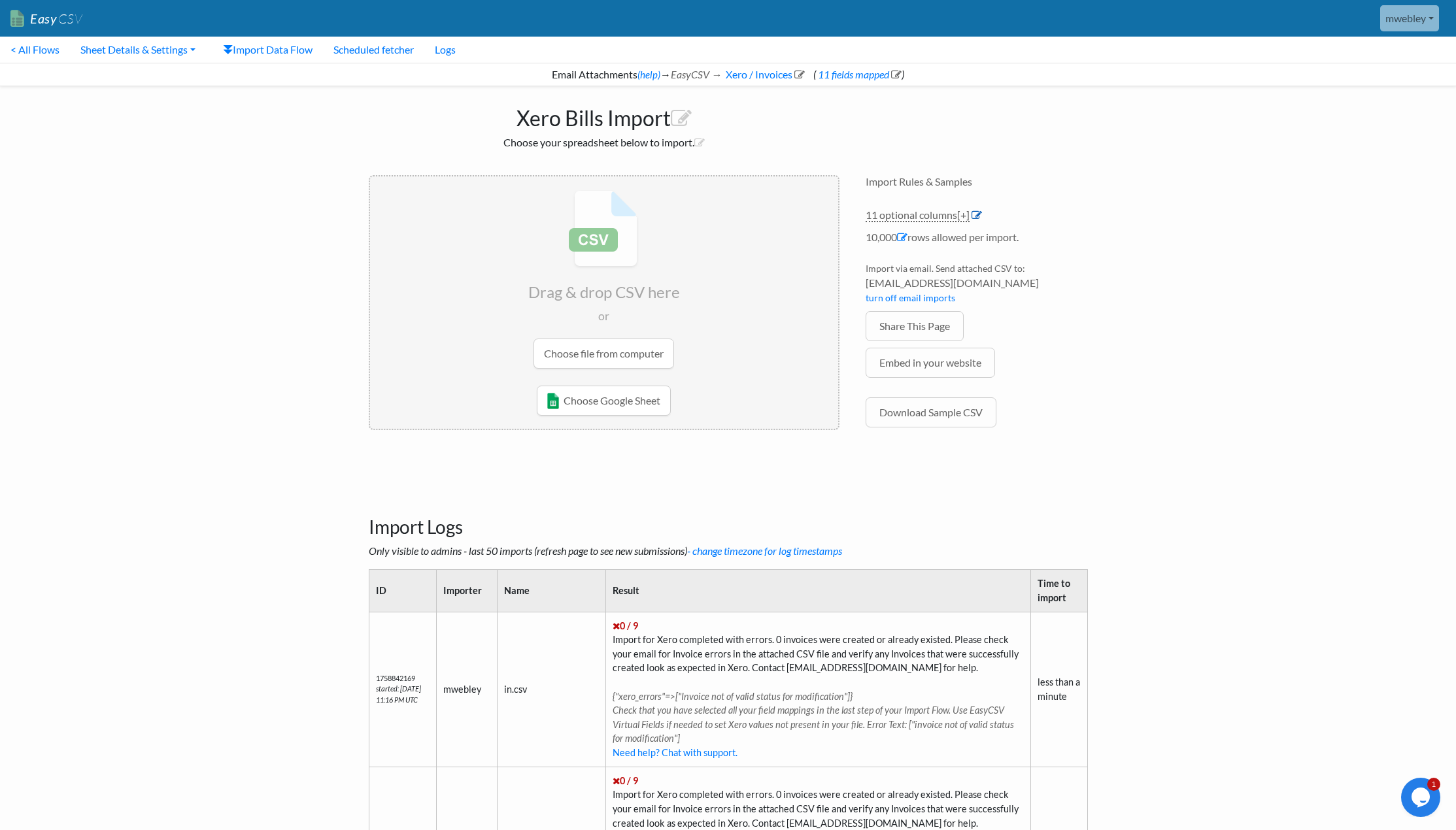
click at [977, 214] on icon at bounding box center [976, 215] width 10 height 10
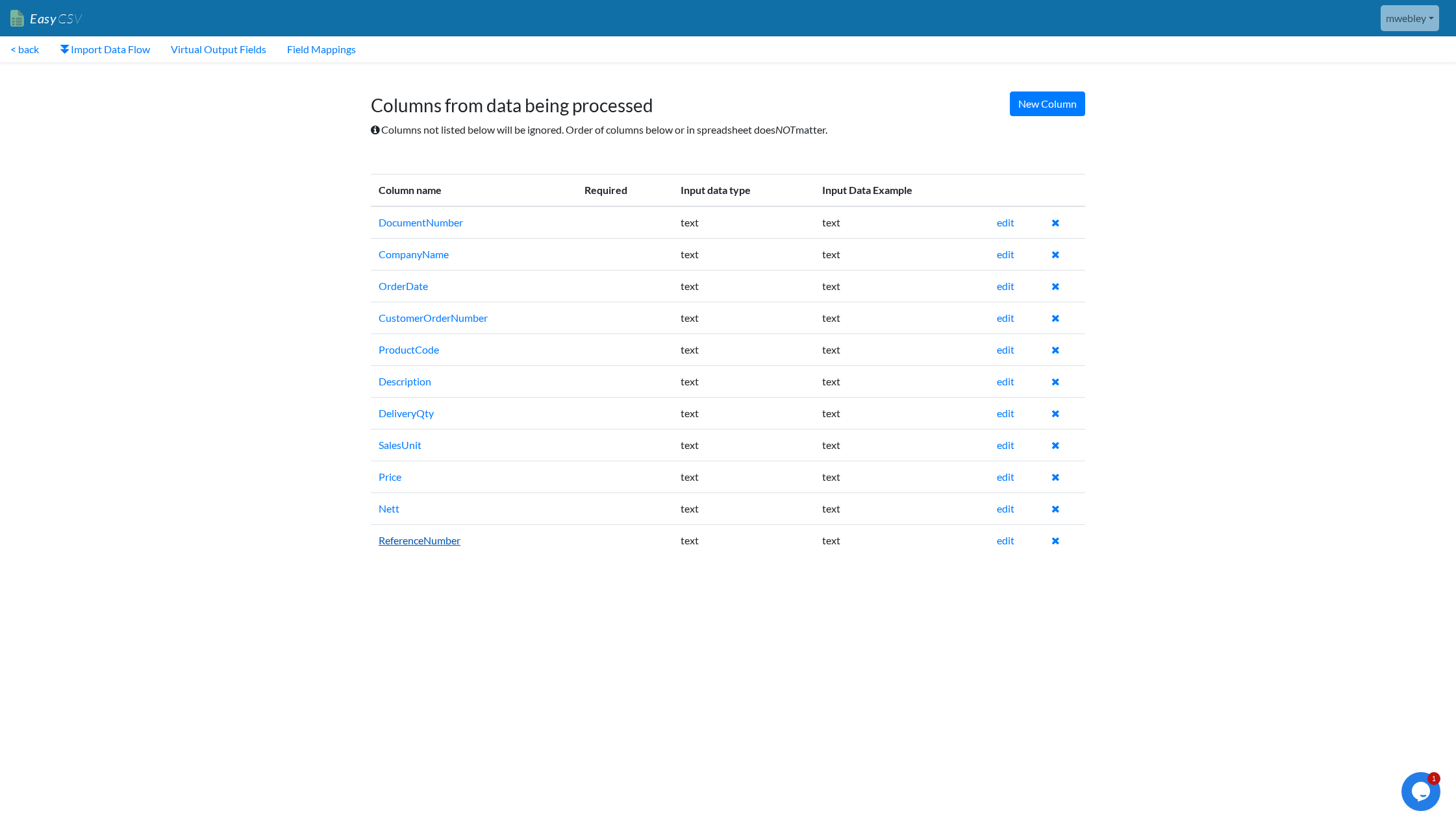
click at [442, 539] on link "ReferenceNumber" at bounding box center [420, 540] width 82 height 13
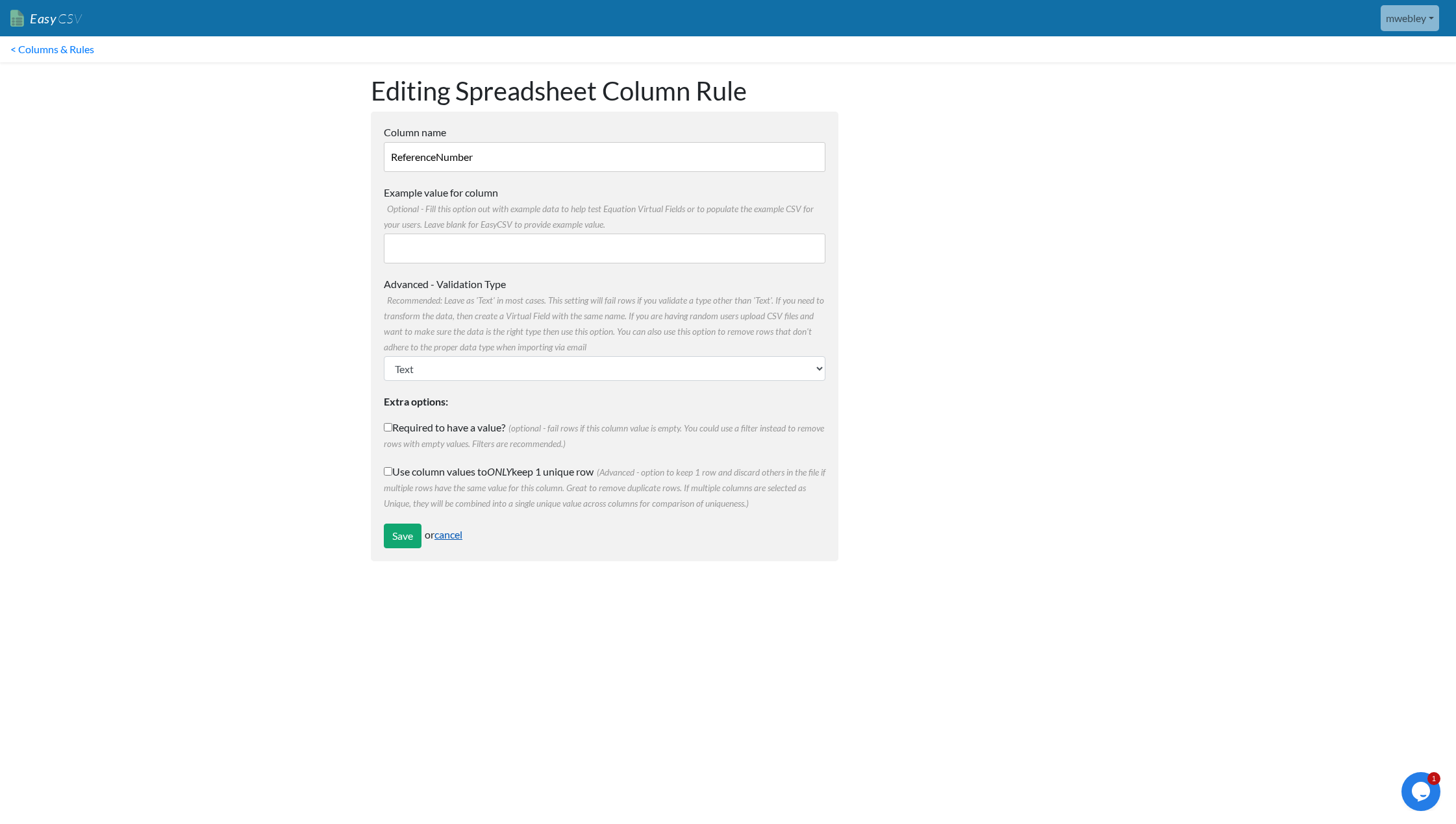
click at [446, 534] on link "cancel" at bounding box center [449, 535] width 28 height 13
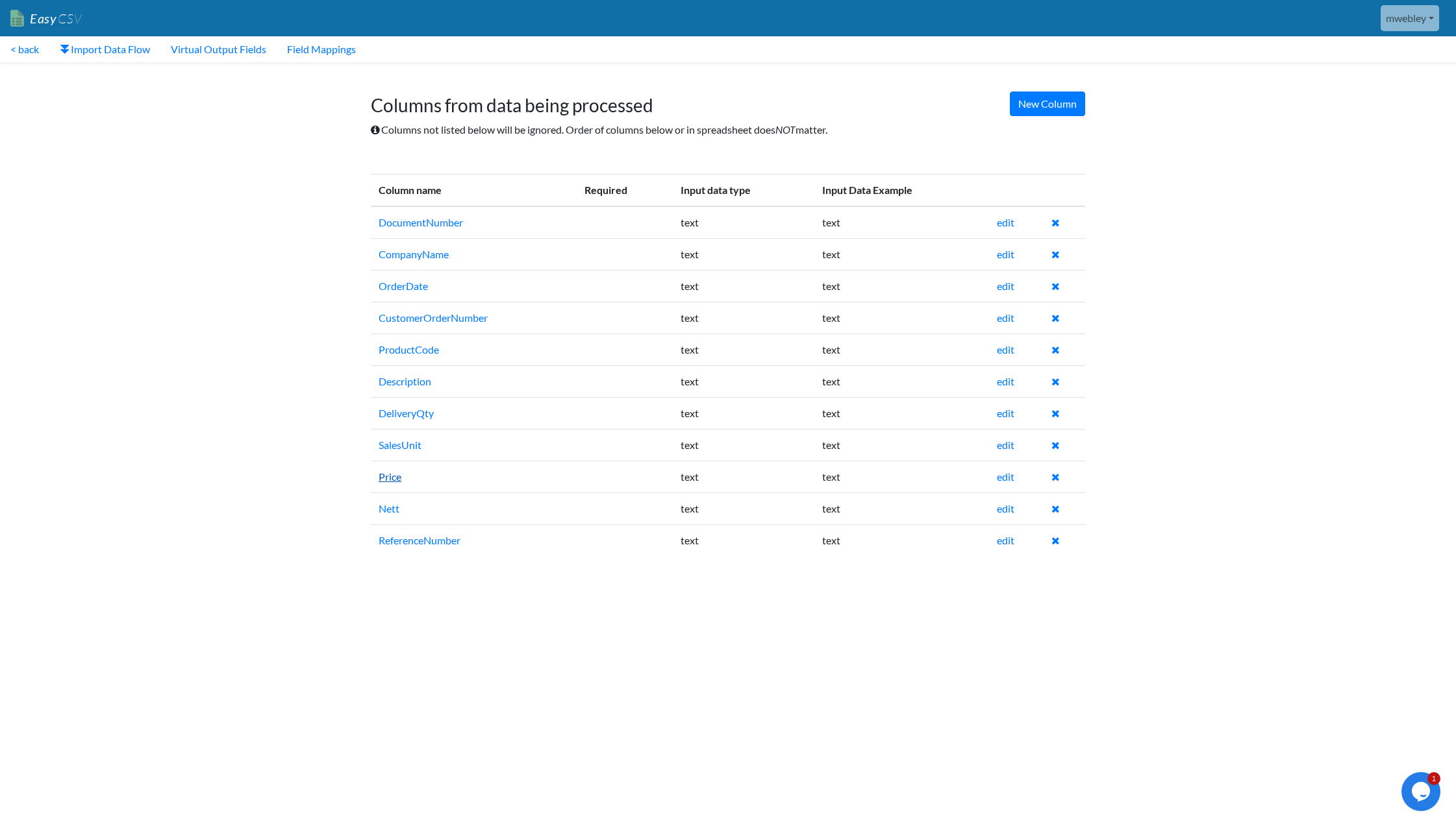
click at [393, 478] on link "Price" at bounding box center [390, 477] width 23 height 13
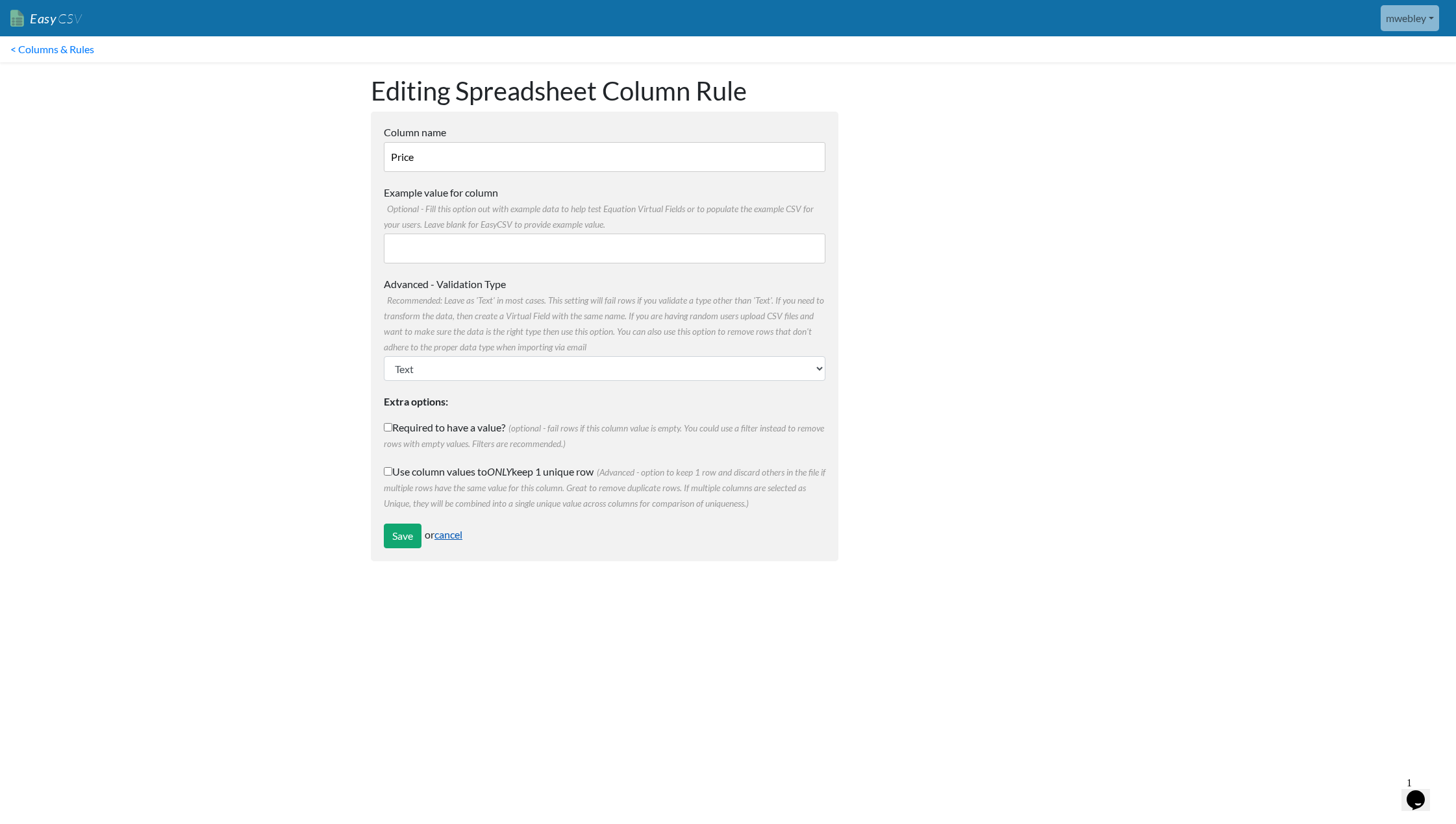
click at [454, 539] on link "cancel" at bounding box center [449, 535] width 28 height 13
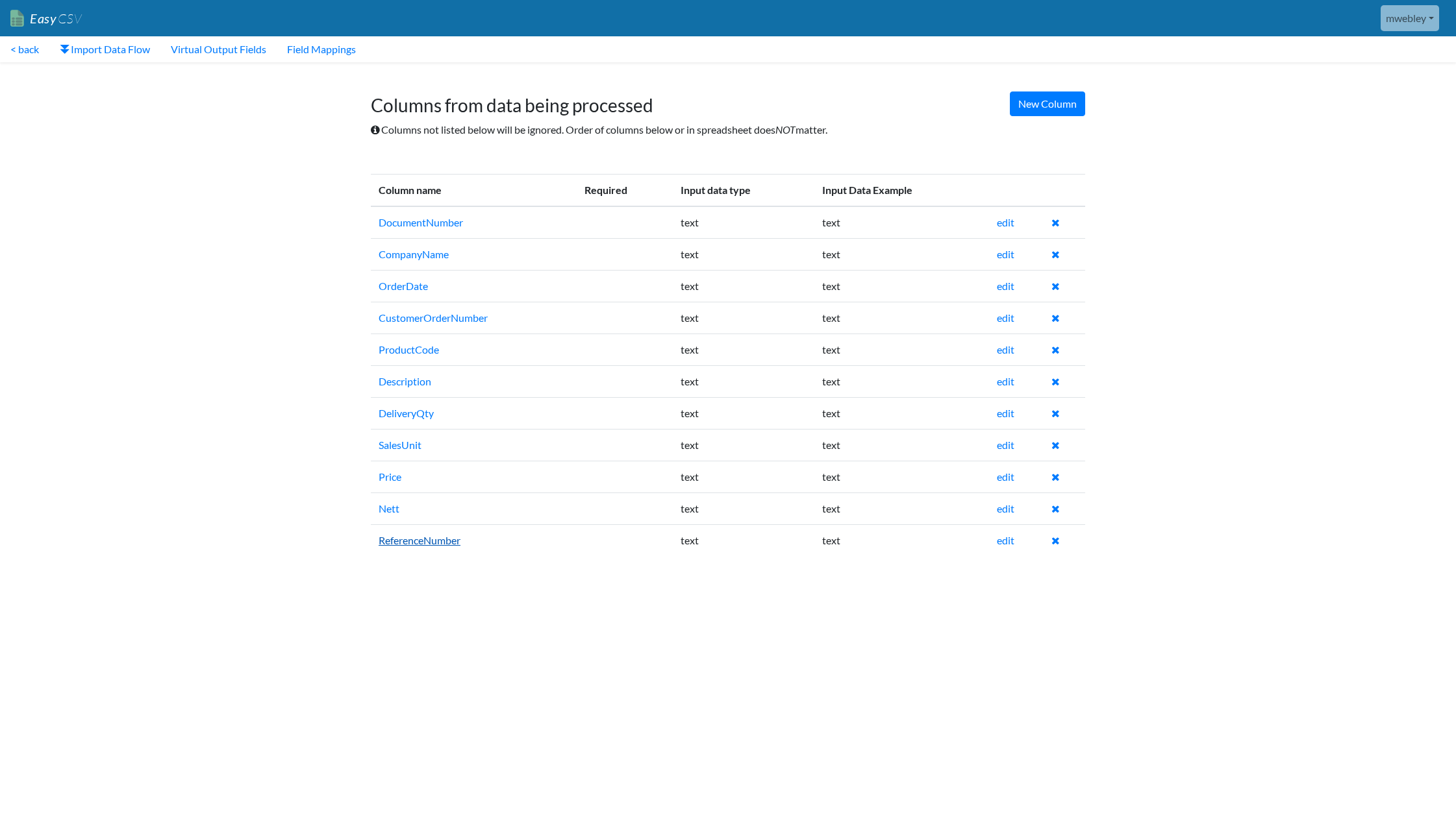
click at [422, 540] on link "ReferenceNumber" at bounding box center [420, 540] width 82 height 13
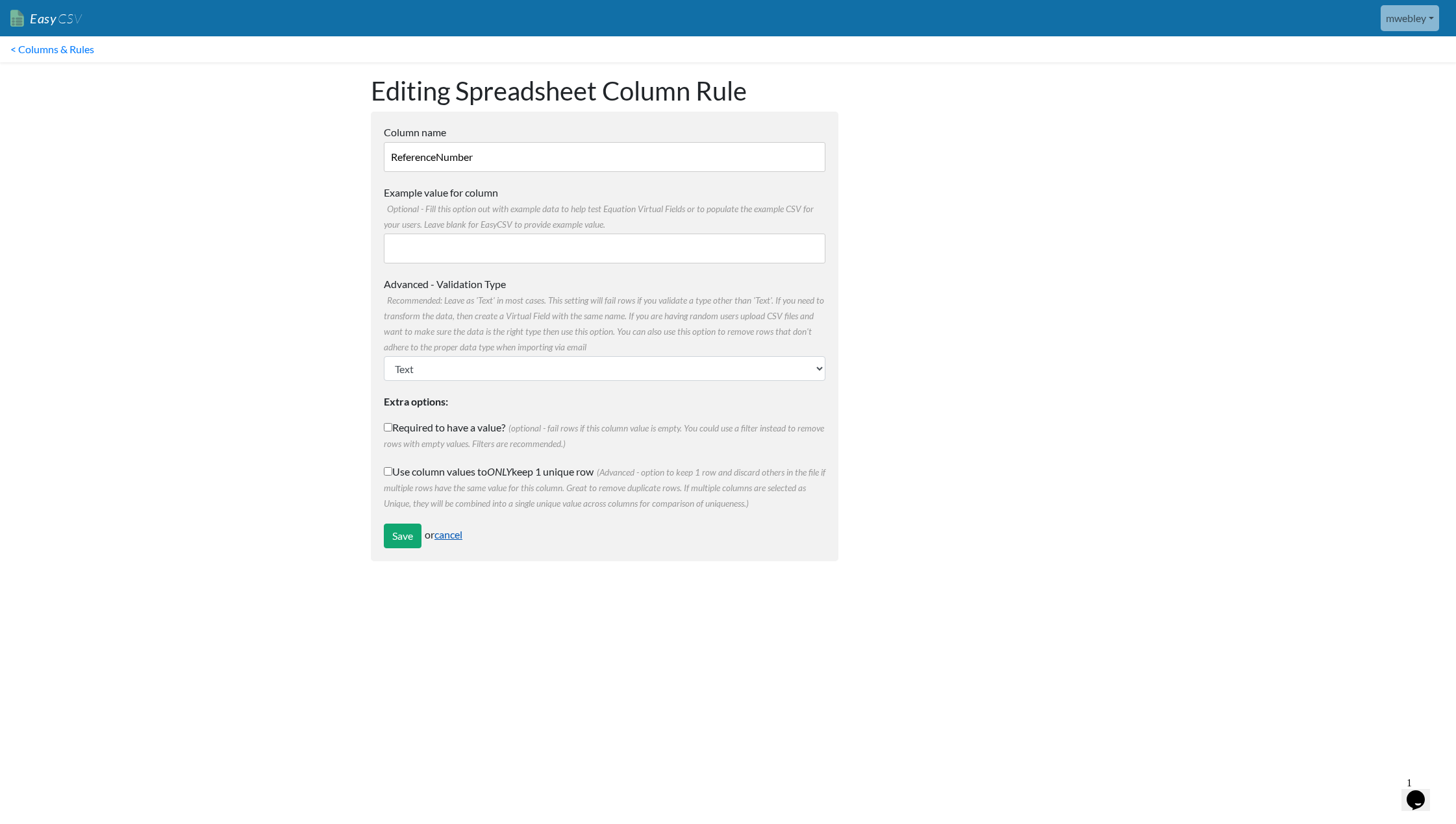
click at [457, 538] on link "cancel" at bounding box center [449, 535] width 28 height 13
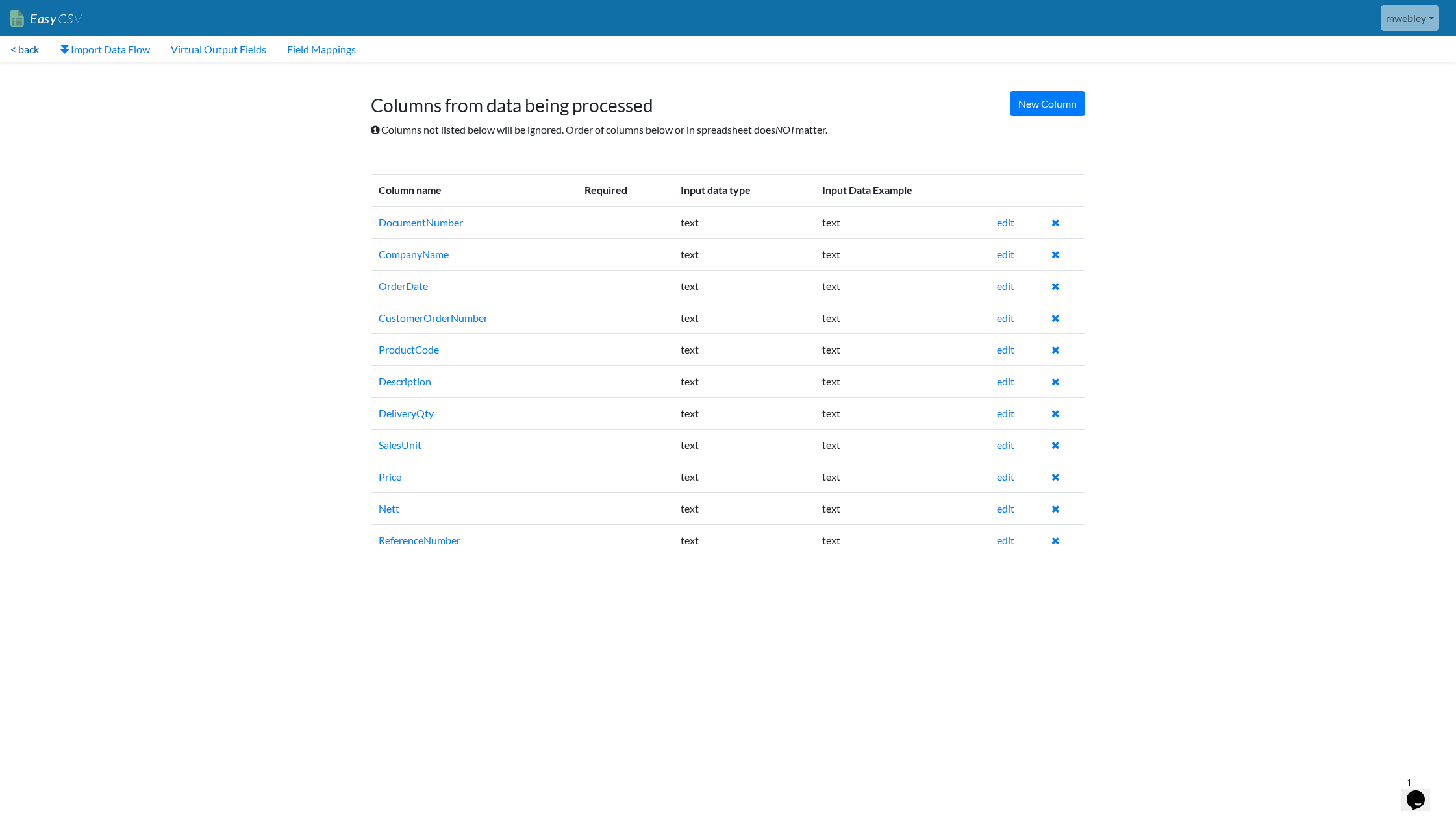
click at [35, 49] on link "< back" at bounding box center [24, 49] width 49 height 26
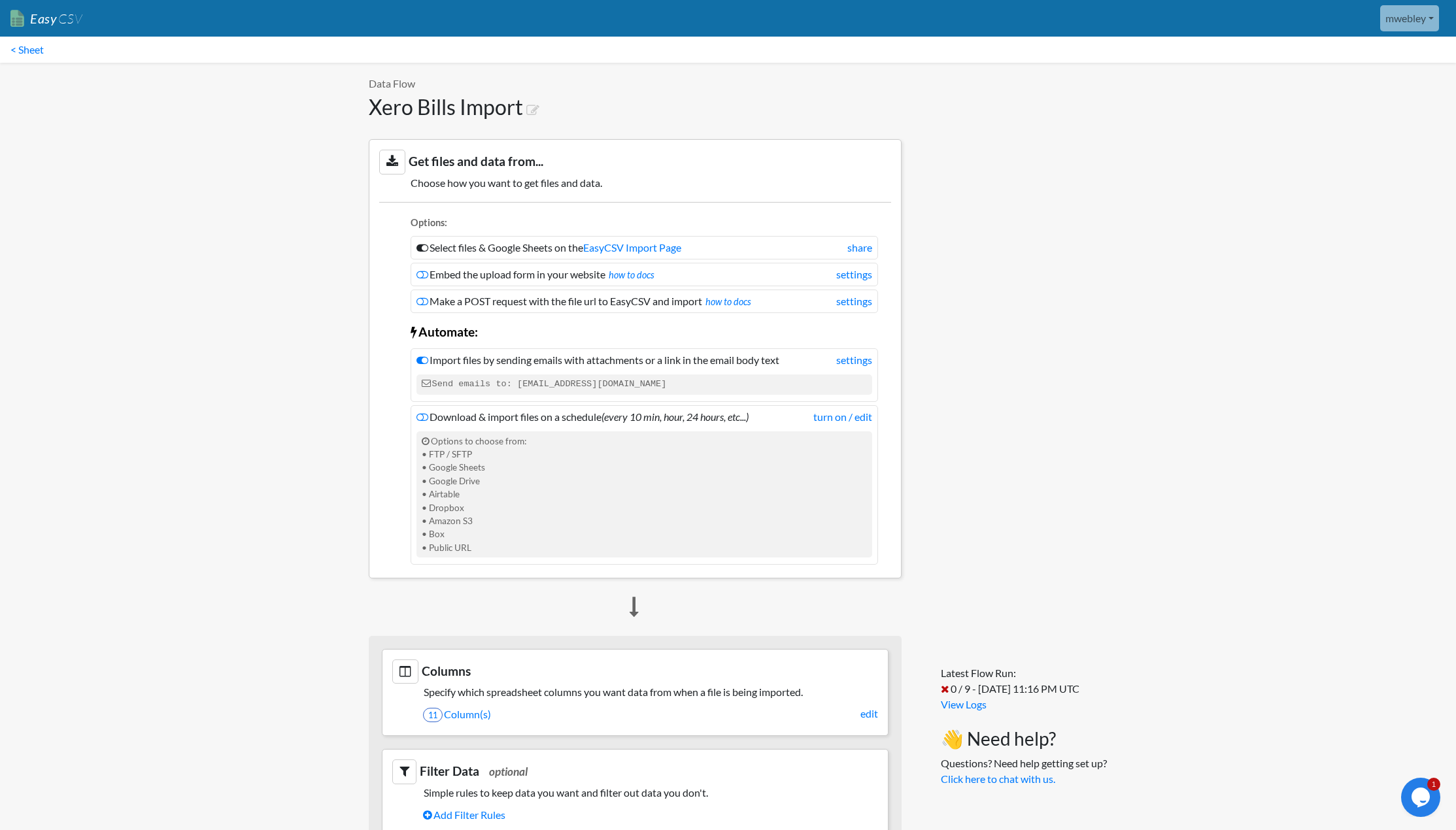
click at [36, 49] on link "< Sheet" at bounding box center [27, 49] width 55 height 26
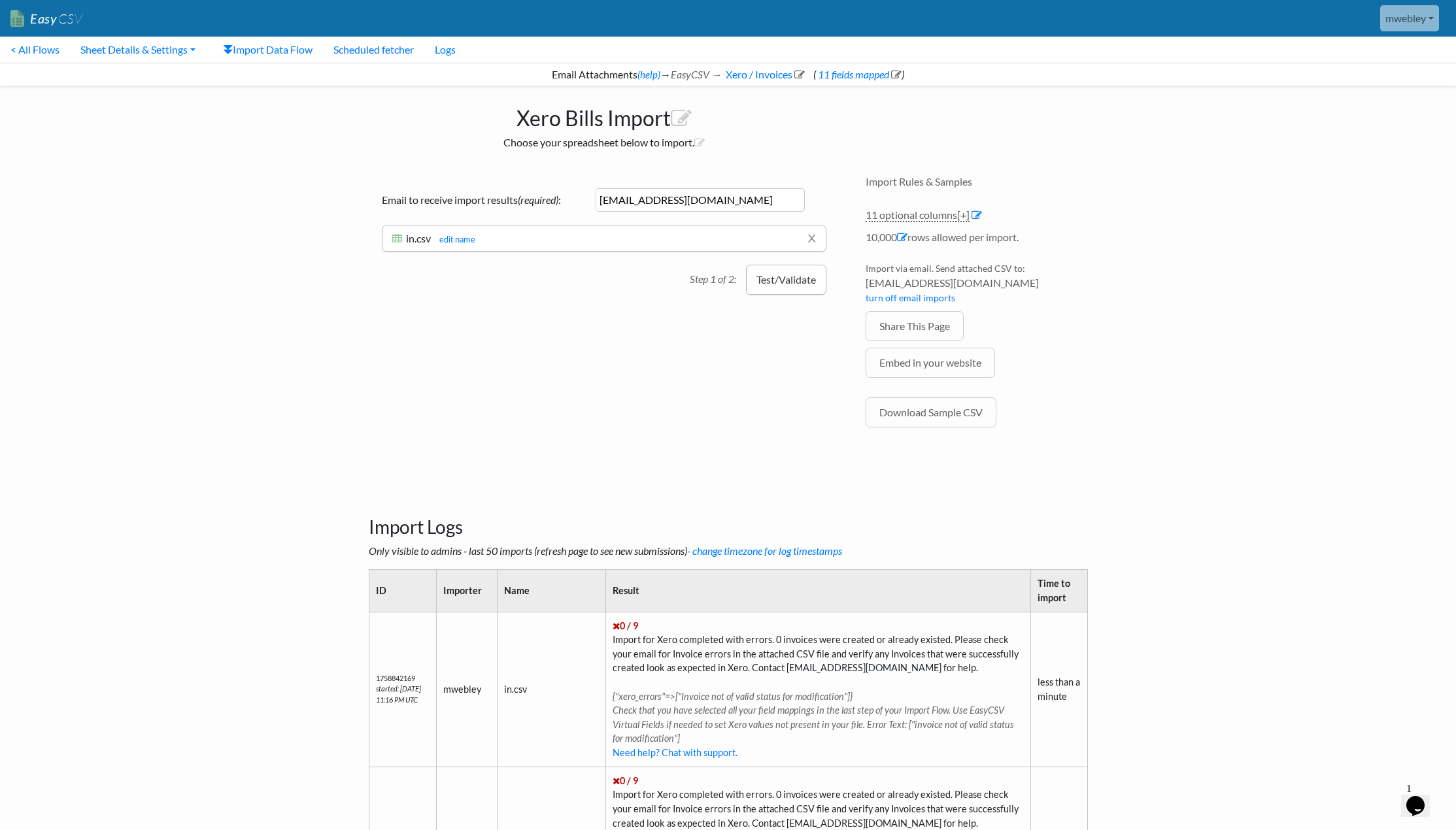
click at [802, 282] on button "Test/Validate" at bounding box center [786, 280] width 81 height 30
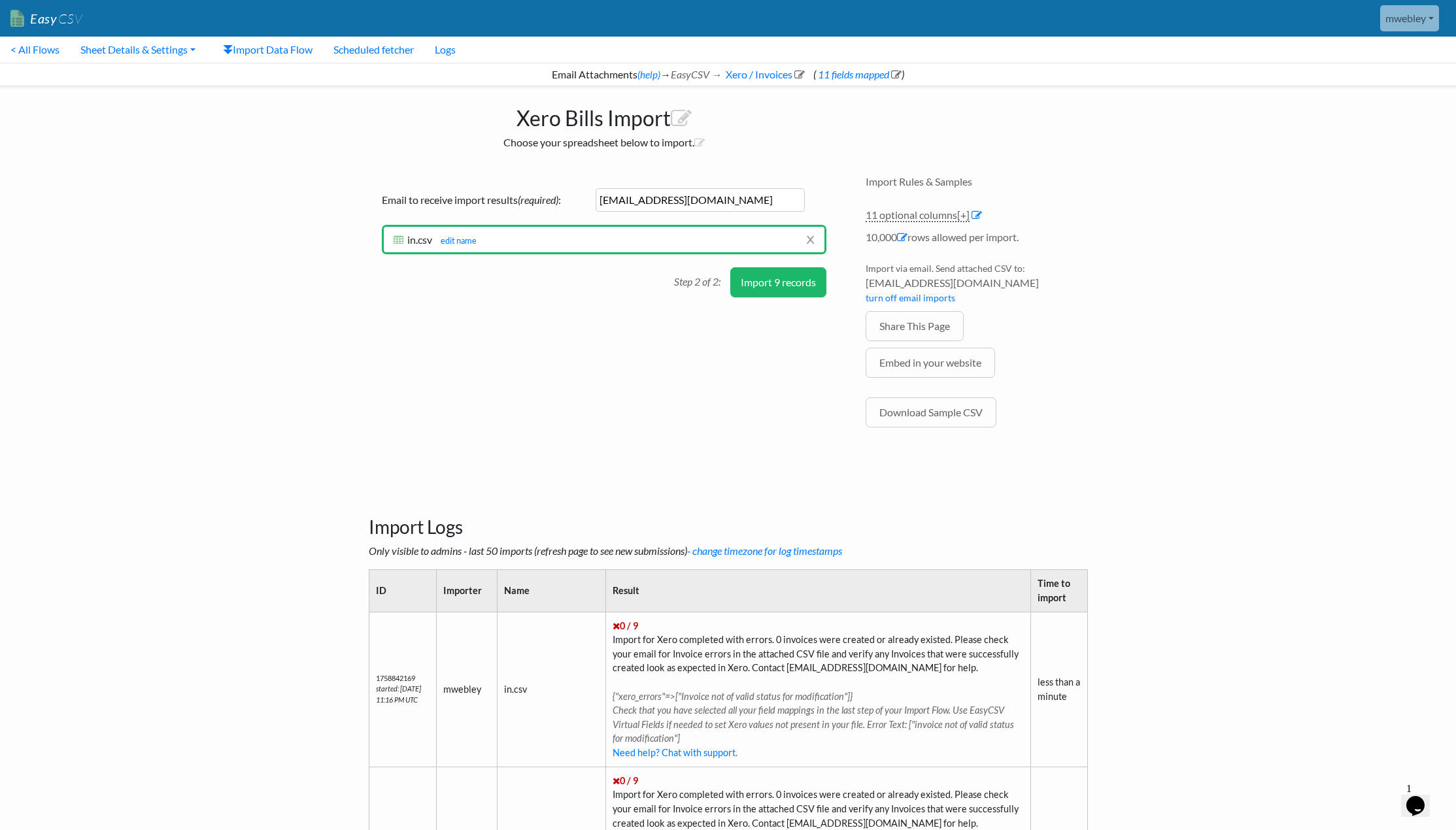
click at [802, 283] on button "Import 9 records" at bounding box center [779, 283] width 96 height 30
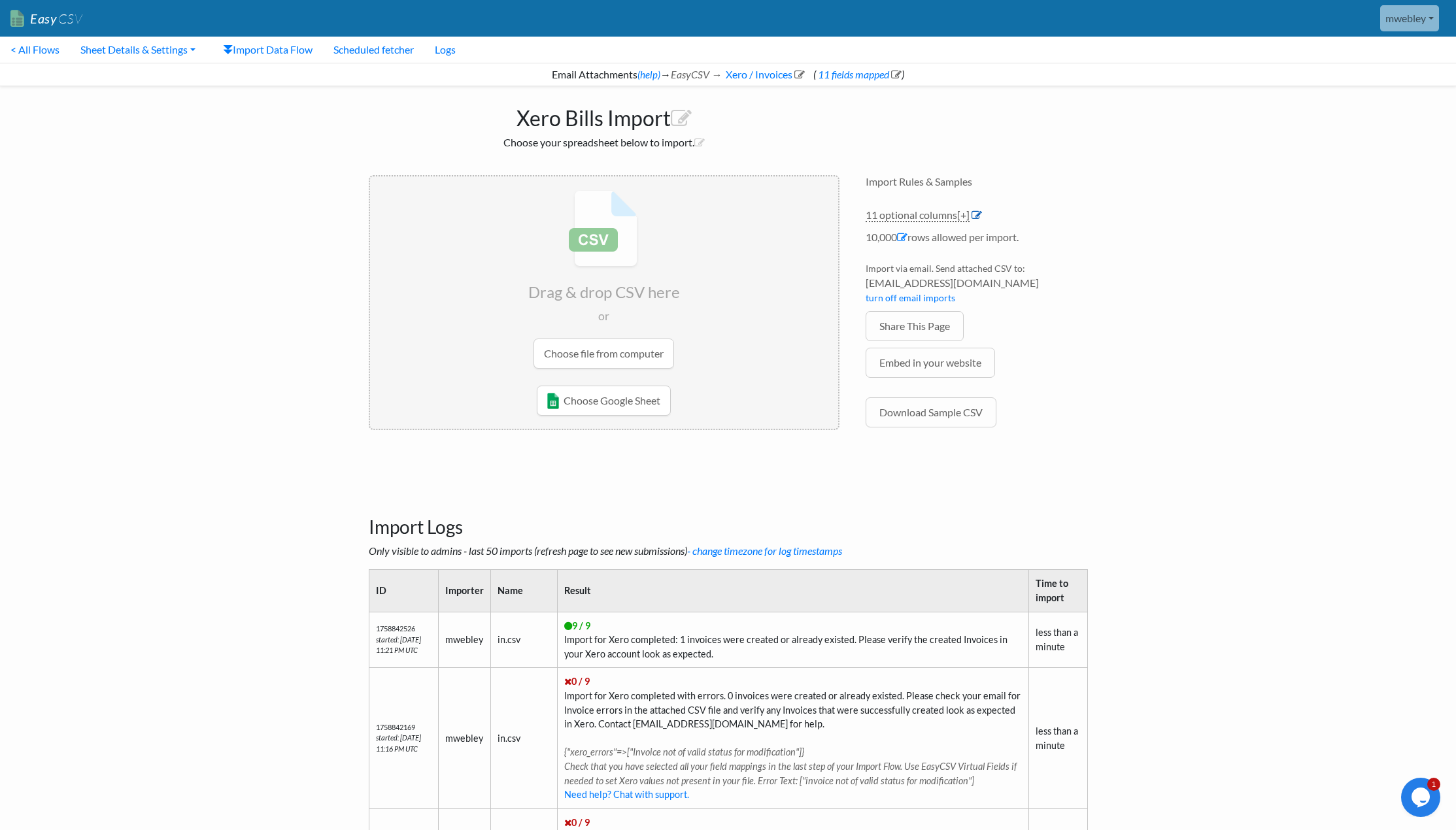
click at [979, 215] on icon at bounding box center [976, 215] width 10 height 10
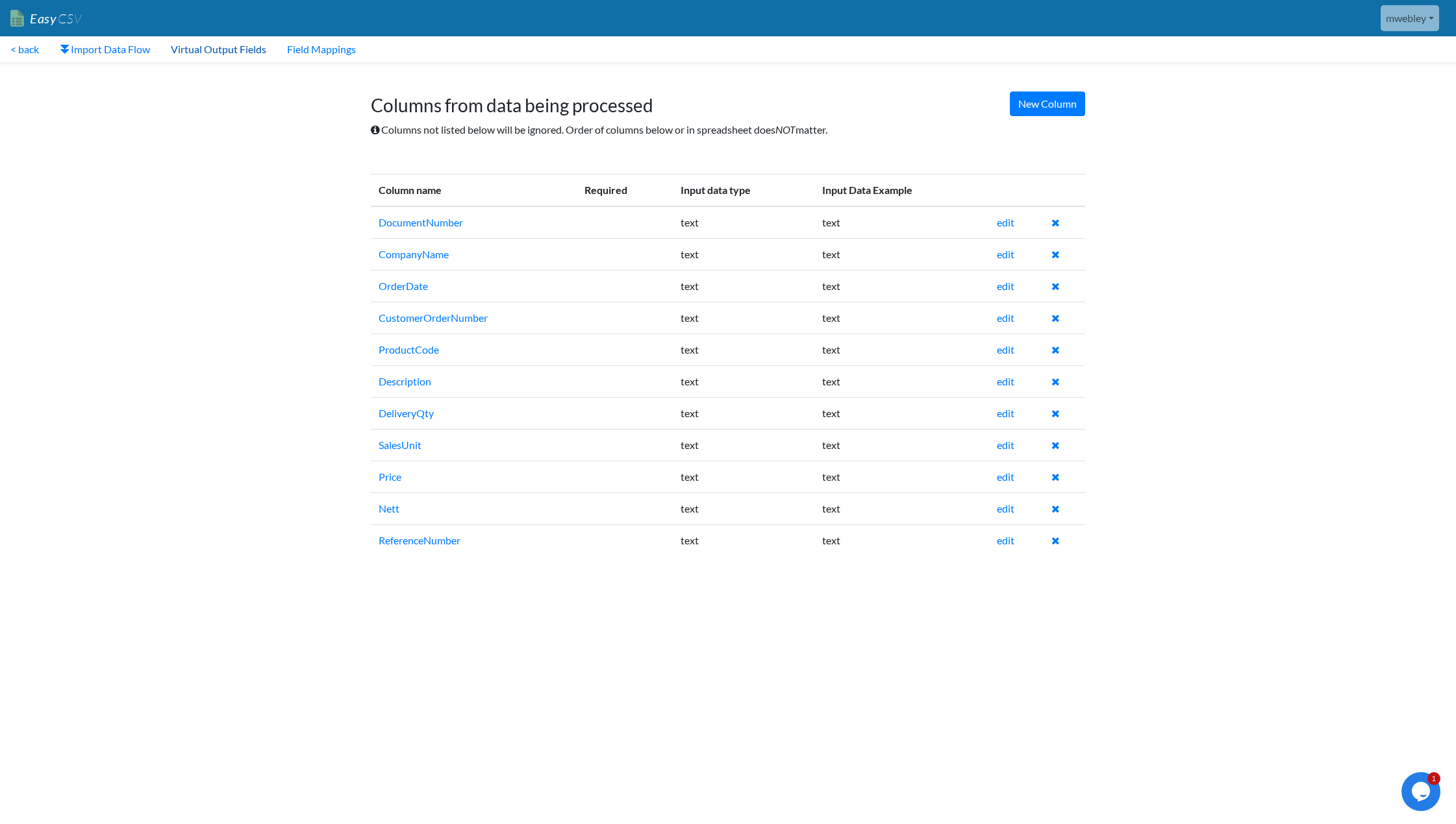
click at [217, 55] on link "Virtual Output Fields" at bounding box center [218, 49] width 116 height 26
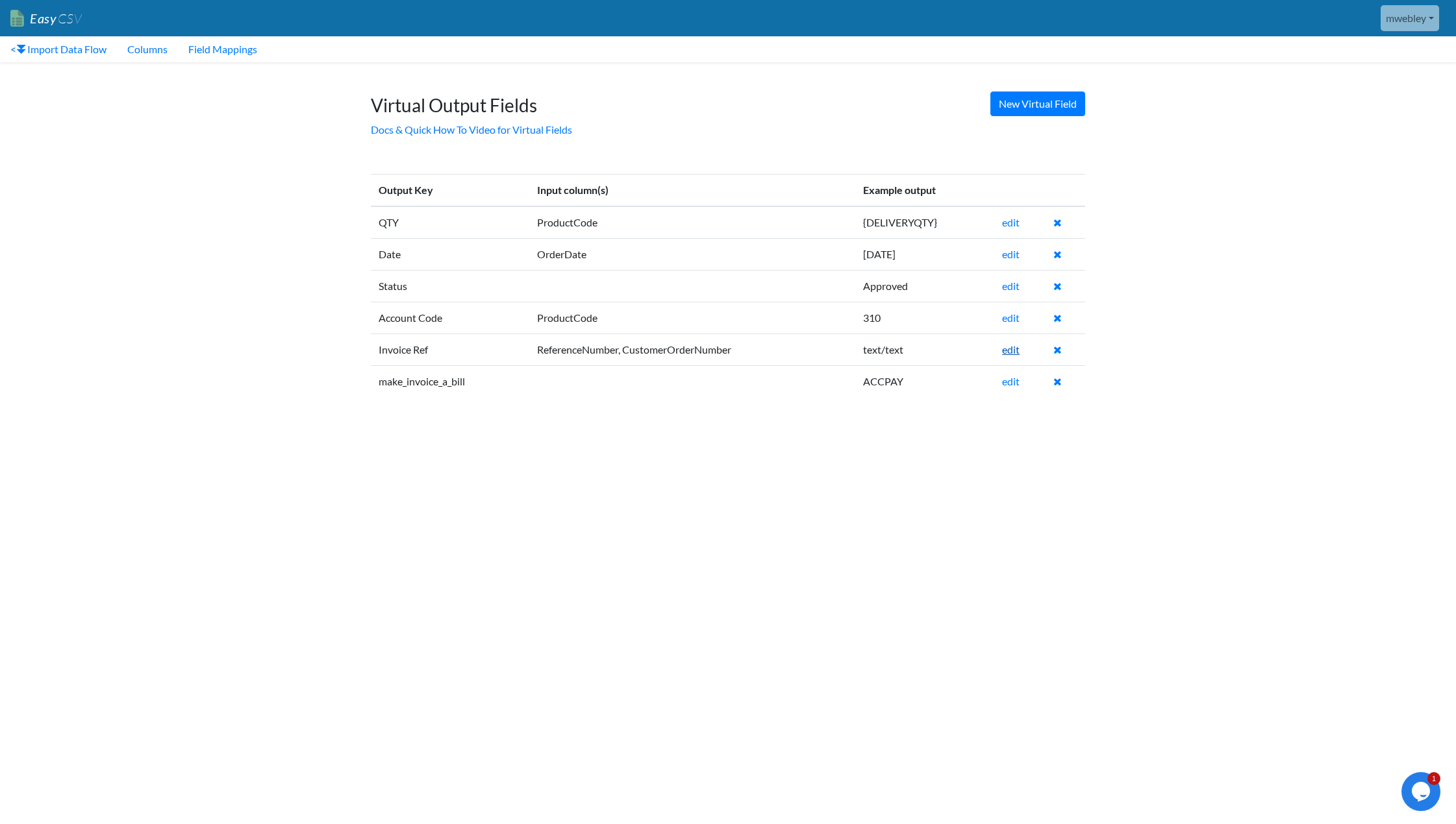
click at [1011, 352] on link "edit" at bounding box center [1010, 350] width 17 height 13
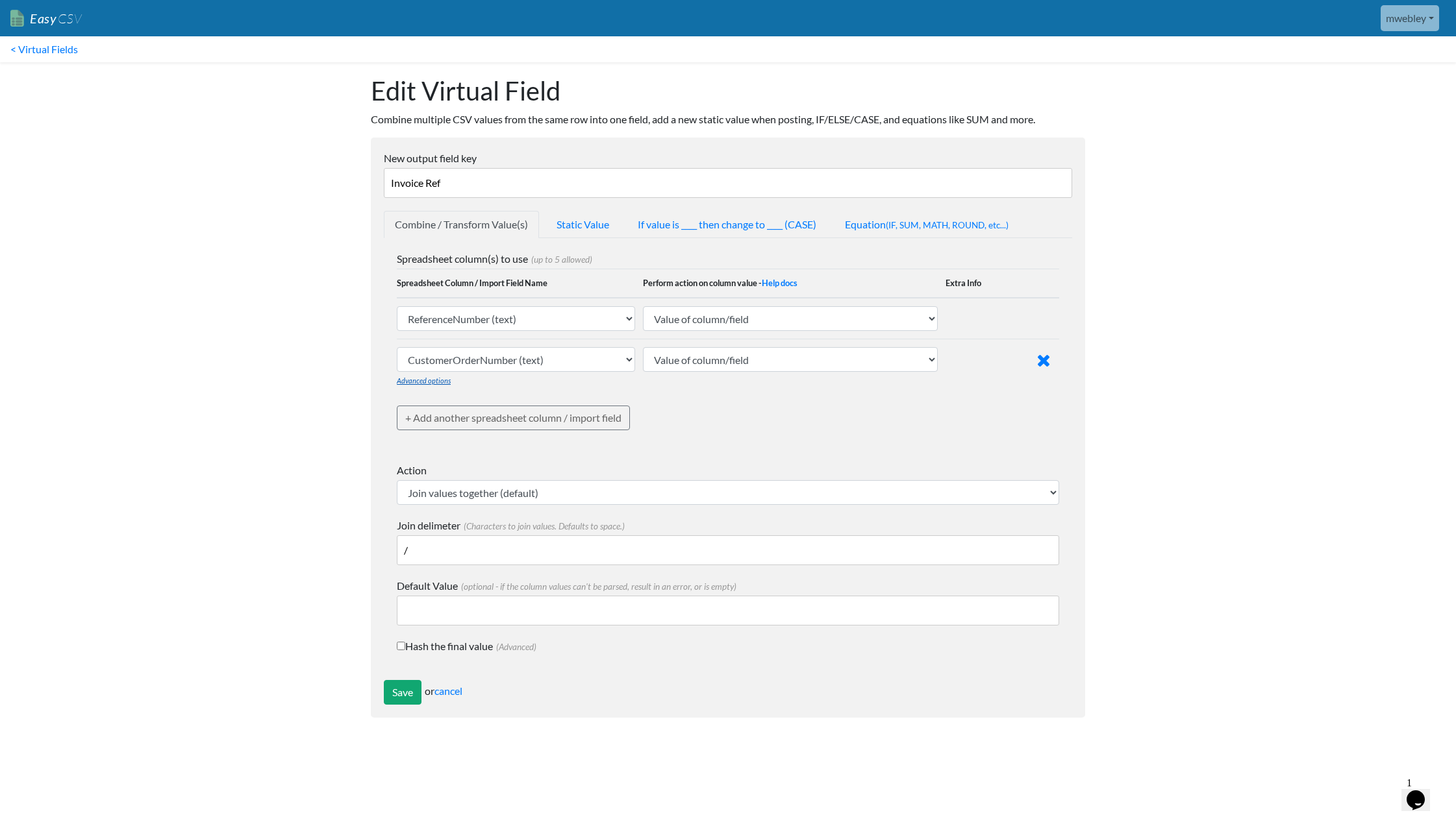
click at [428, 384] on link "Advanced options" at bounding box center [424, 380] width 54 height 9
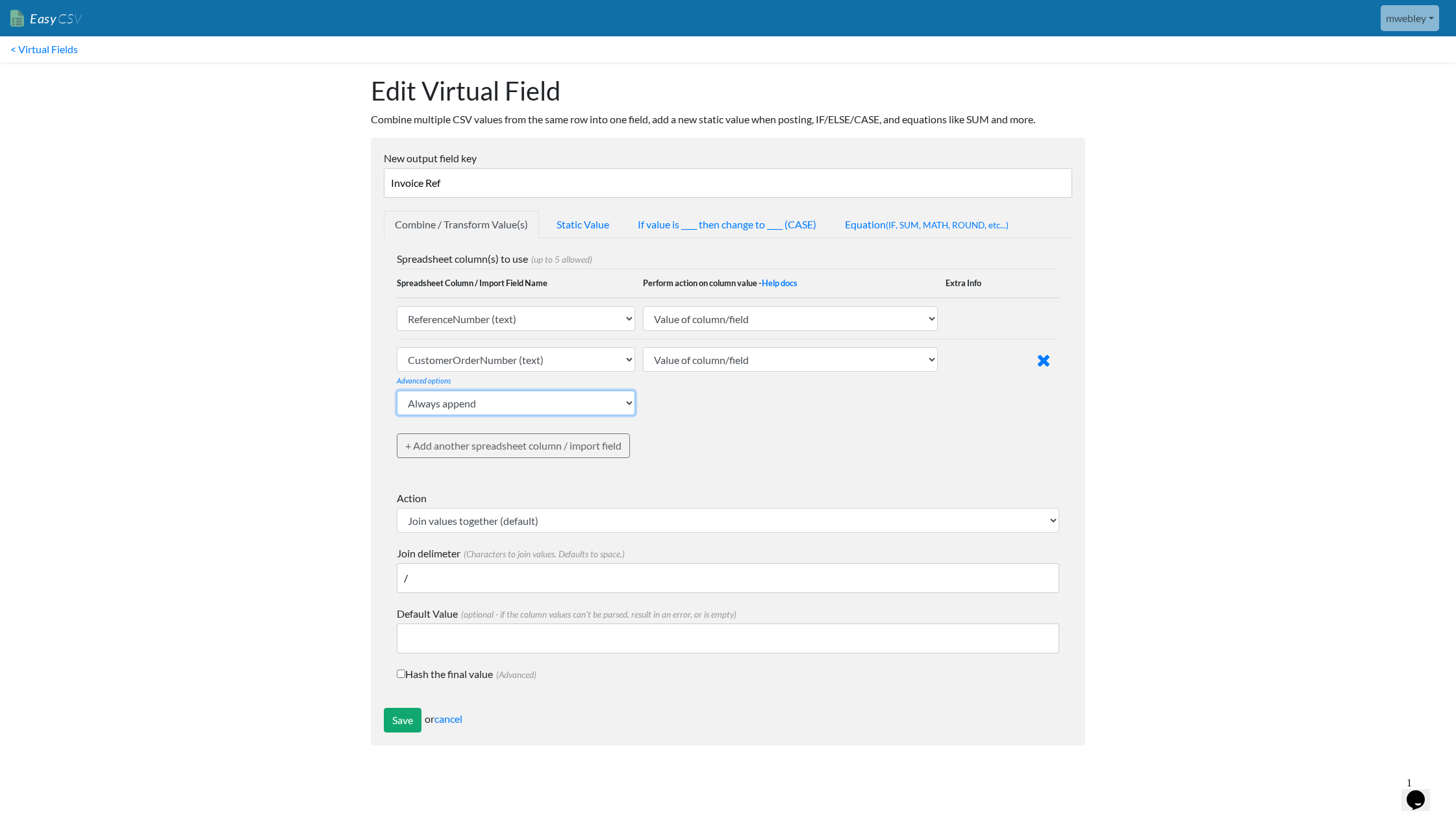
click at [629, 402] on select "Always append Only append if there is a value already Only append if value is b…" at bounding box center [516, 402] width 238 height 24
click at [397, 390] on select "Always append Only append if there is a value already Only append if value is b…" at bounding box center [516, 402] width 238 height 24
click at [398, 717] on input "Save" at bounding box center [402, 720] width 38 height 24
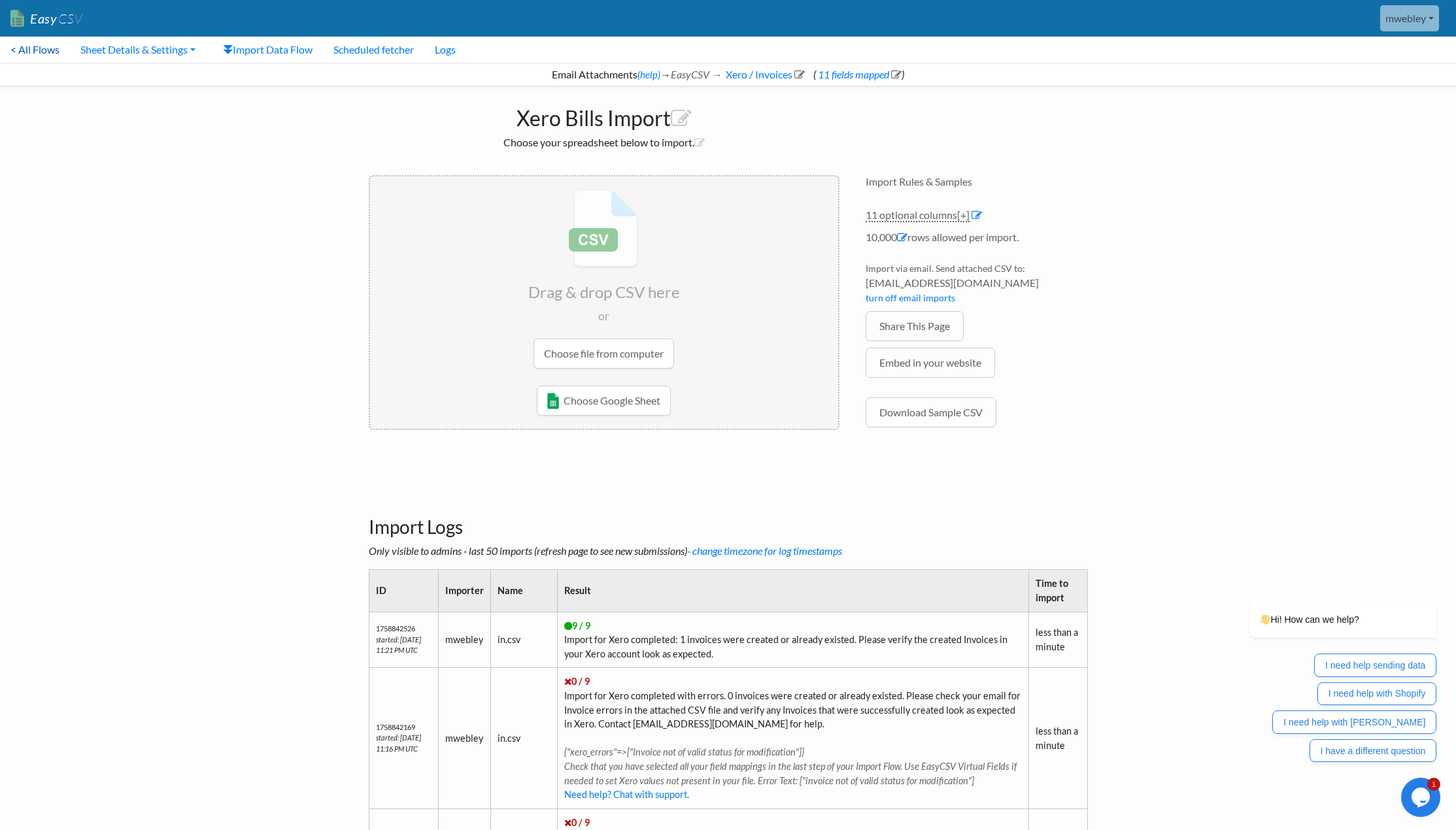
click at [25, 47] on link "< All Flows" at bounding box center [35, 49] width 70 height 26
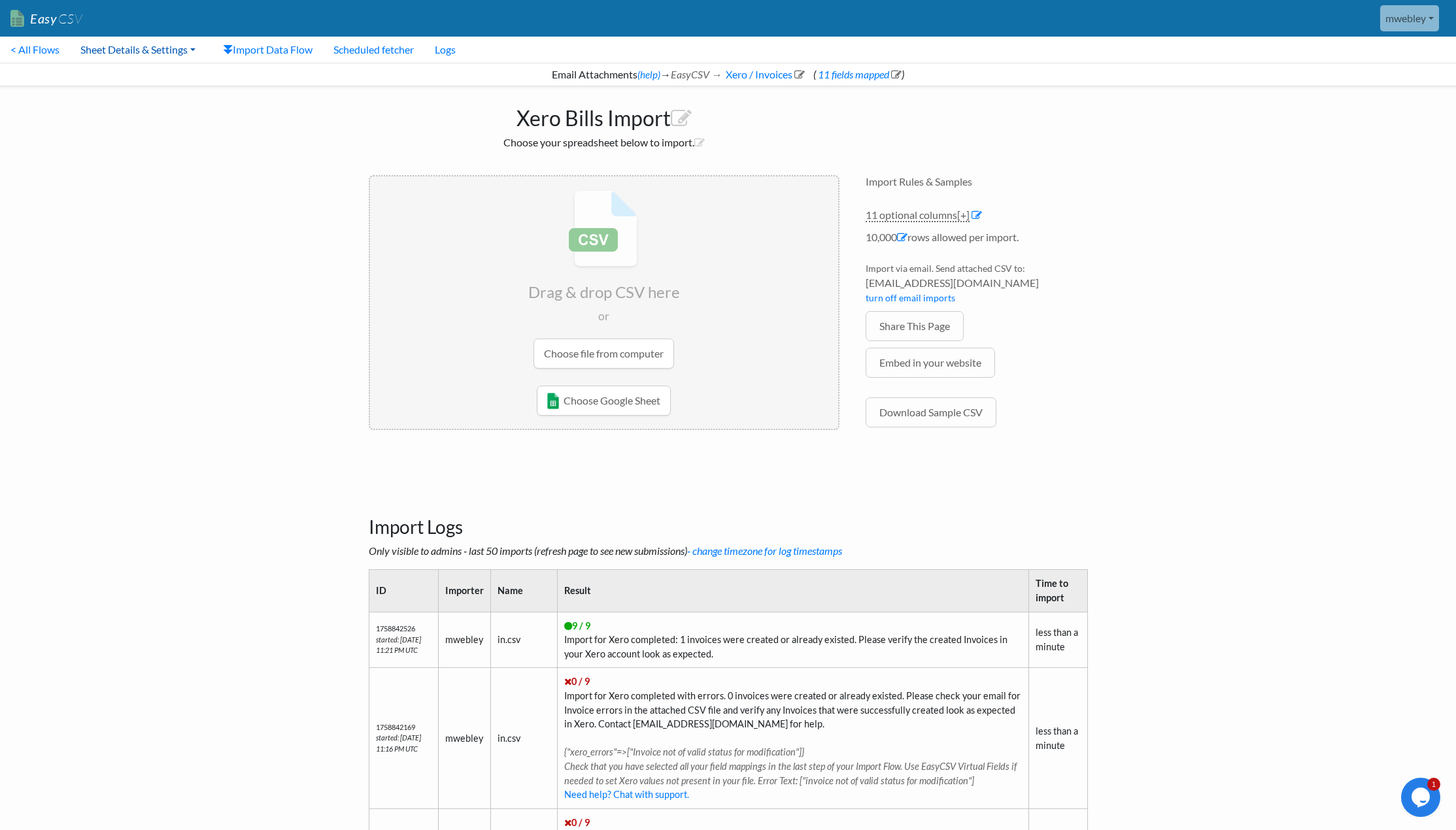
click at [195, 48] on link "Sheet Details & Settings" at bounding box center [138, 49] width 136 height 26
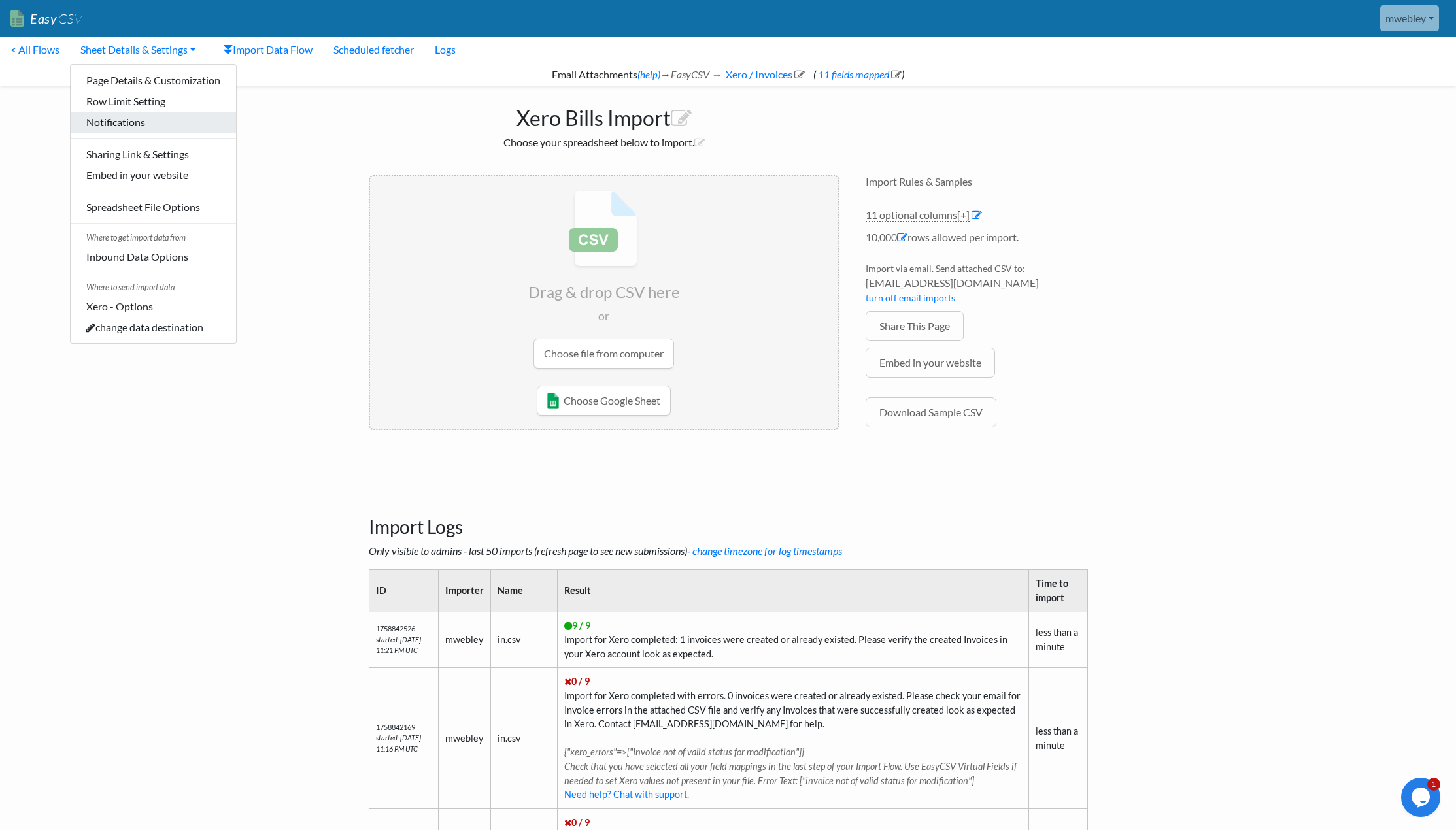
click at [136, 122] on link "Notifications" at bounding box center [152, 122] width 165 height 21
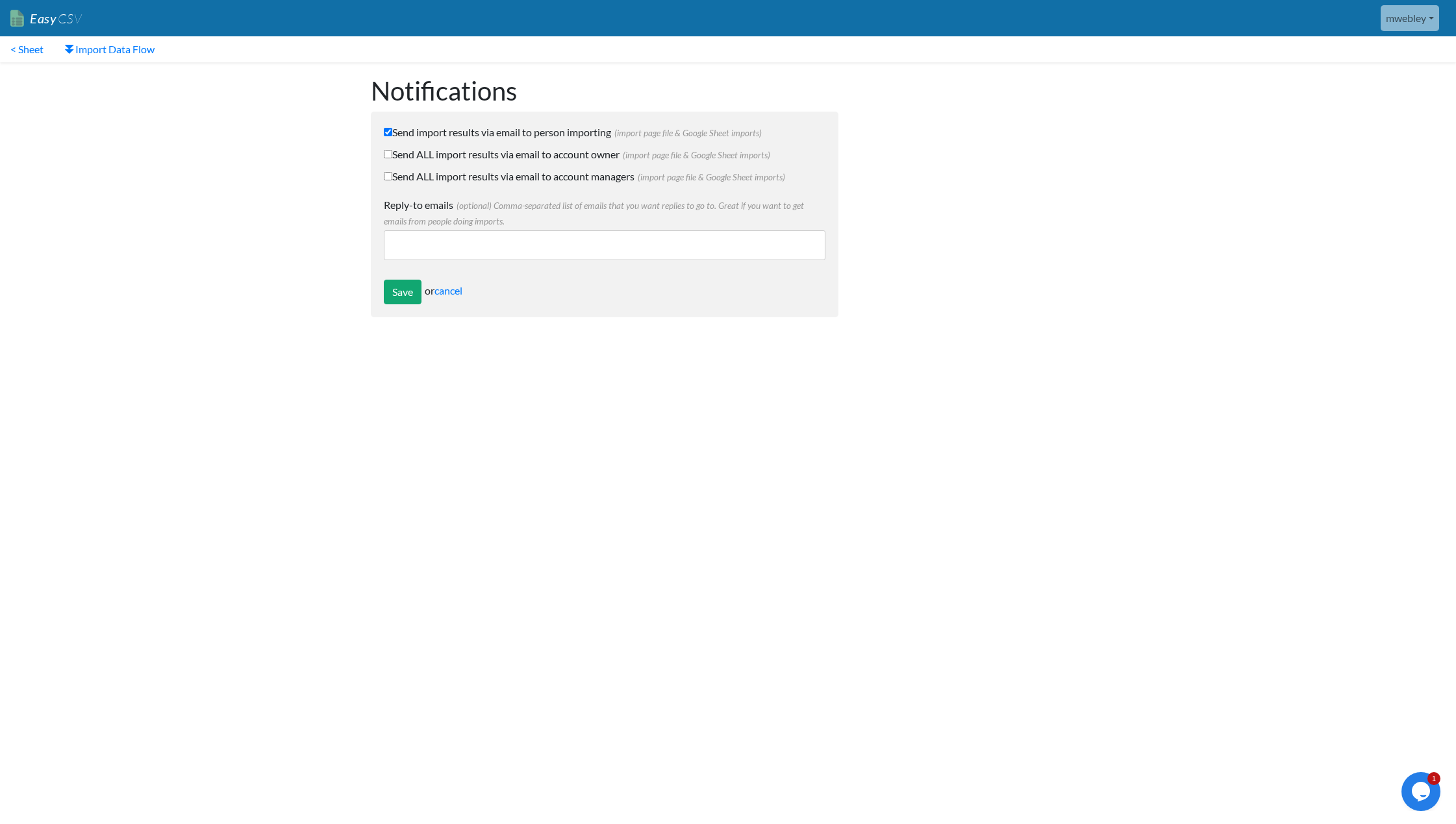
click at [388, 135] on input "Send import results via email to person importing (import page file & Google Sh…" at bounding box center [388, 132] width 9 height 9
checkbox input "false"
click at [390, 154] on input "Send ALL import results via email to account owner (import page file & Google S…" at bounding box center [388, 154] width 9 height 9
checkbox input "true"
click at [404, 289] on input "Save" at bounding box center [402, 292] width 38 height 24
